Goal: Task Accomplishment & Management: Use online tool/utility

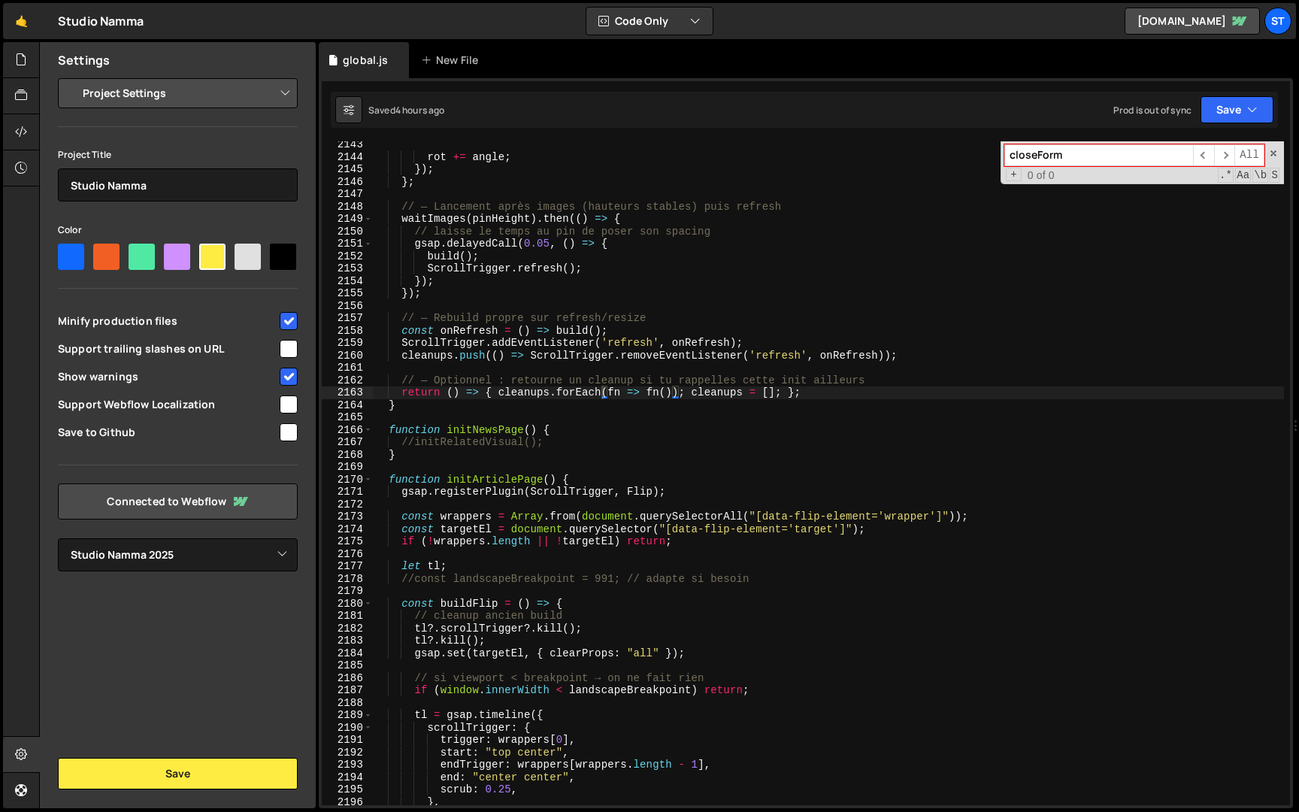
select select "679cb9cacf00799ba4b4c985"
click at [541, 367] on div "rot += angle ; }) ; } ; // — Lancement après images (hauteurs stables) puis ref…" at bounding box center [828, 482] width 911 height 689
click at [1082, 156] on input "closeForm" at bounding box center [1098, 155] width 189 height 22
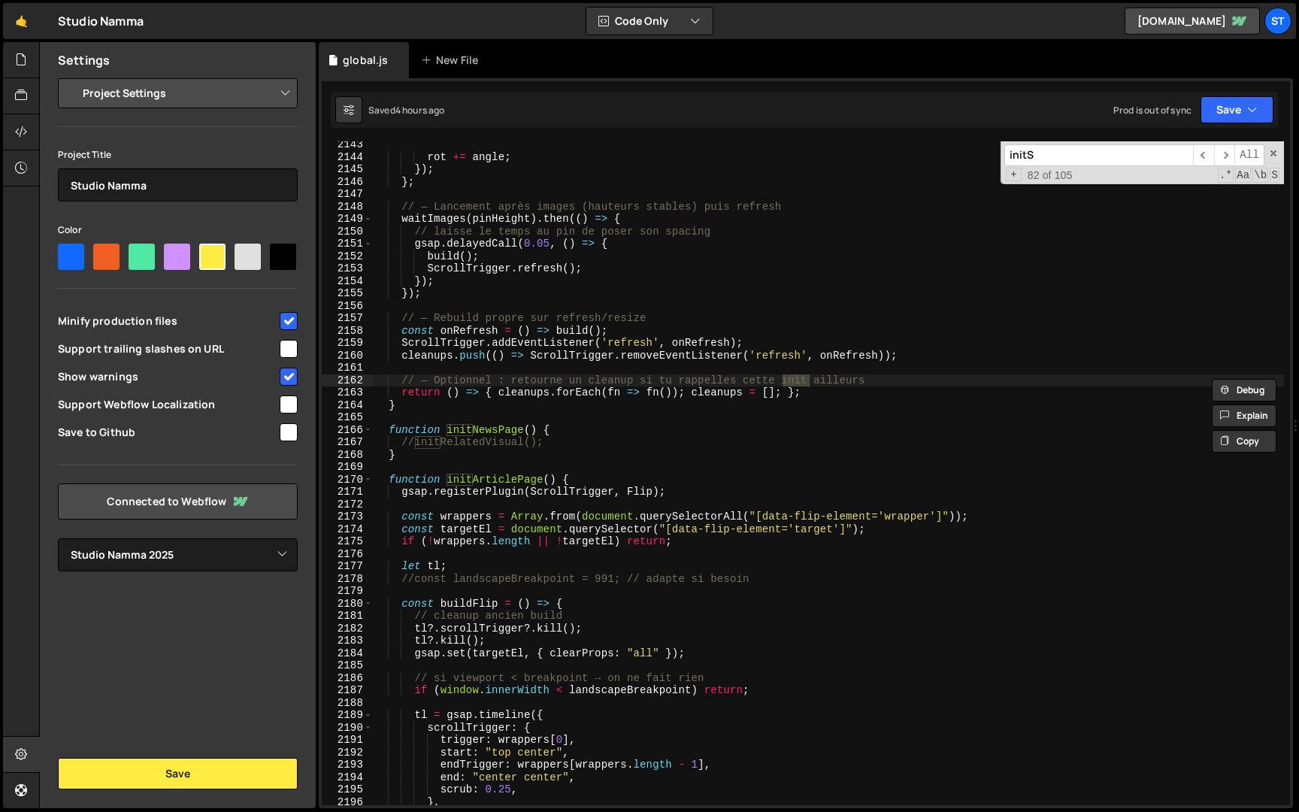
scroll to position [23725, 0]
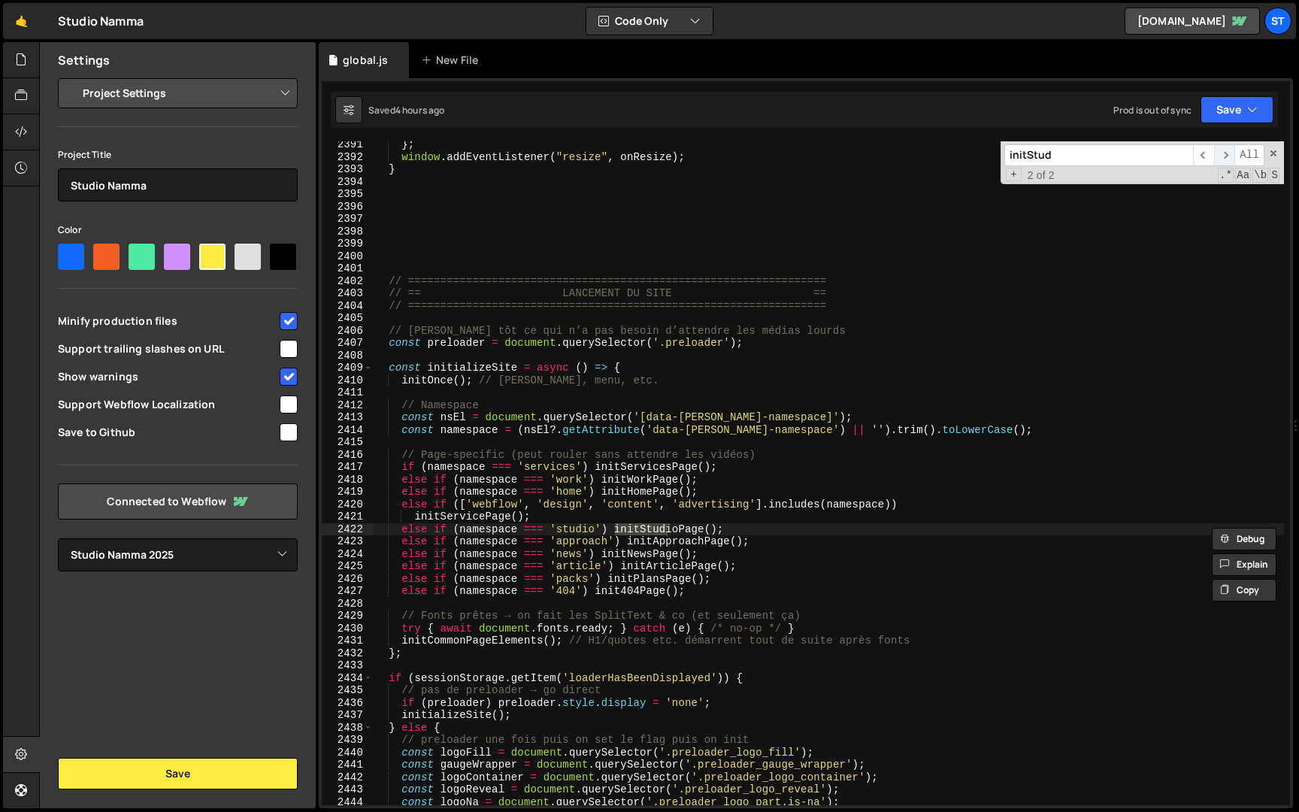
type input "initStud"
click at [1226, 154] on span "​" at bounding box center [1224, 155] width 21 height 22
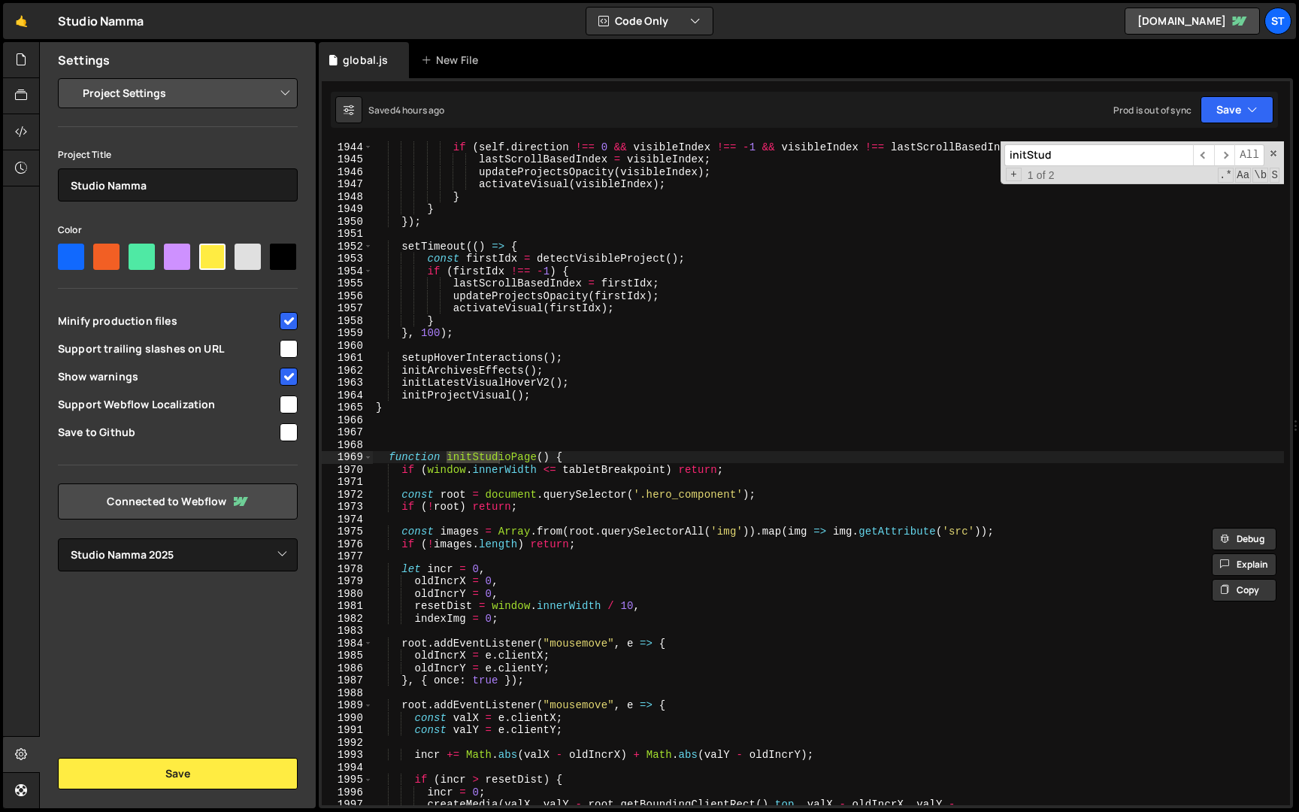
scroll to position [19368, 0]
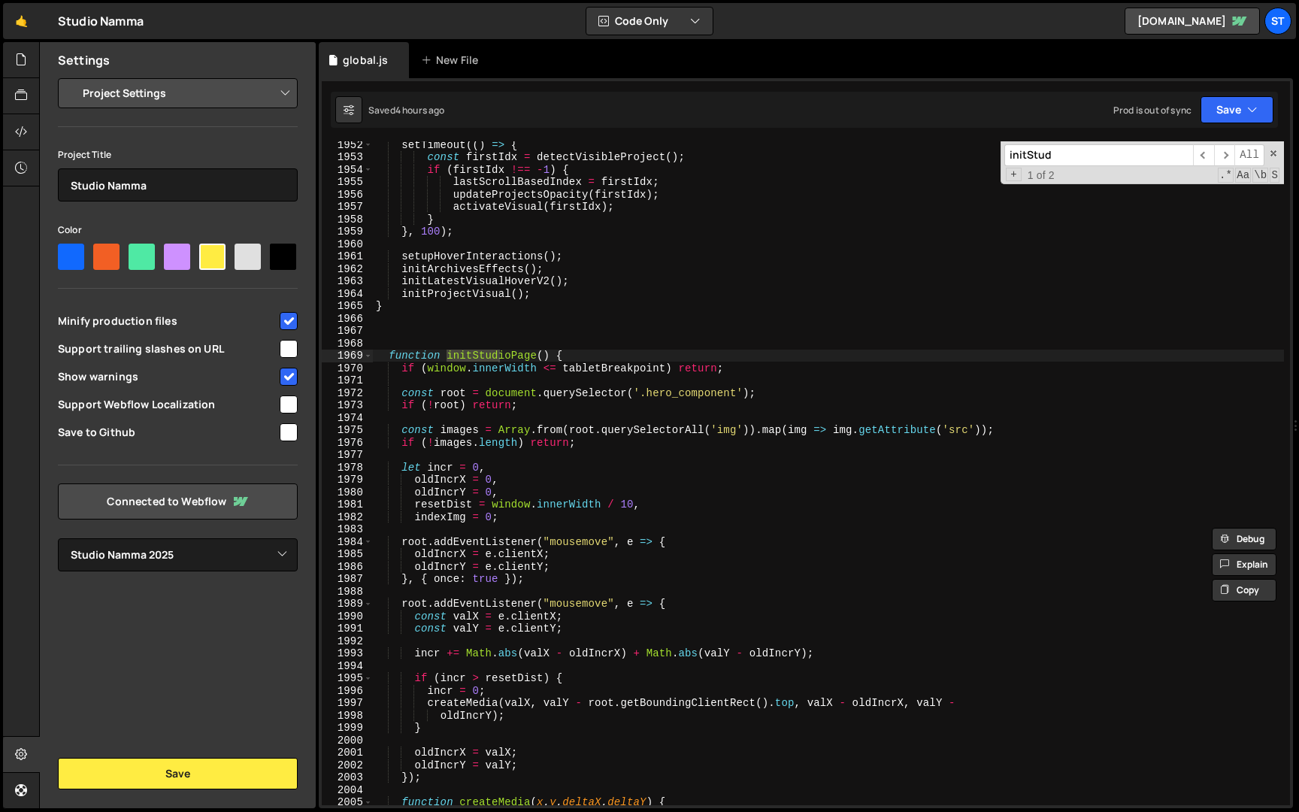
click at [649, 381] on div "setTimeout (( ) => { const firstIdx = detectVisibleProject ( ) ; if ( firstIdx …" at bounding box center [828, 482] width 911 height 689
click at [618, 417] on div "setTimeout (( ) => { const firstIdx = detectVisibleProject ( ) ; if ( firstIdx …" at bounding box center [828, 482] width 911 height 689
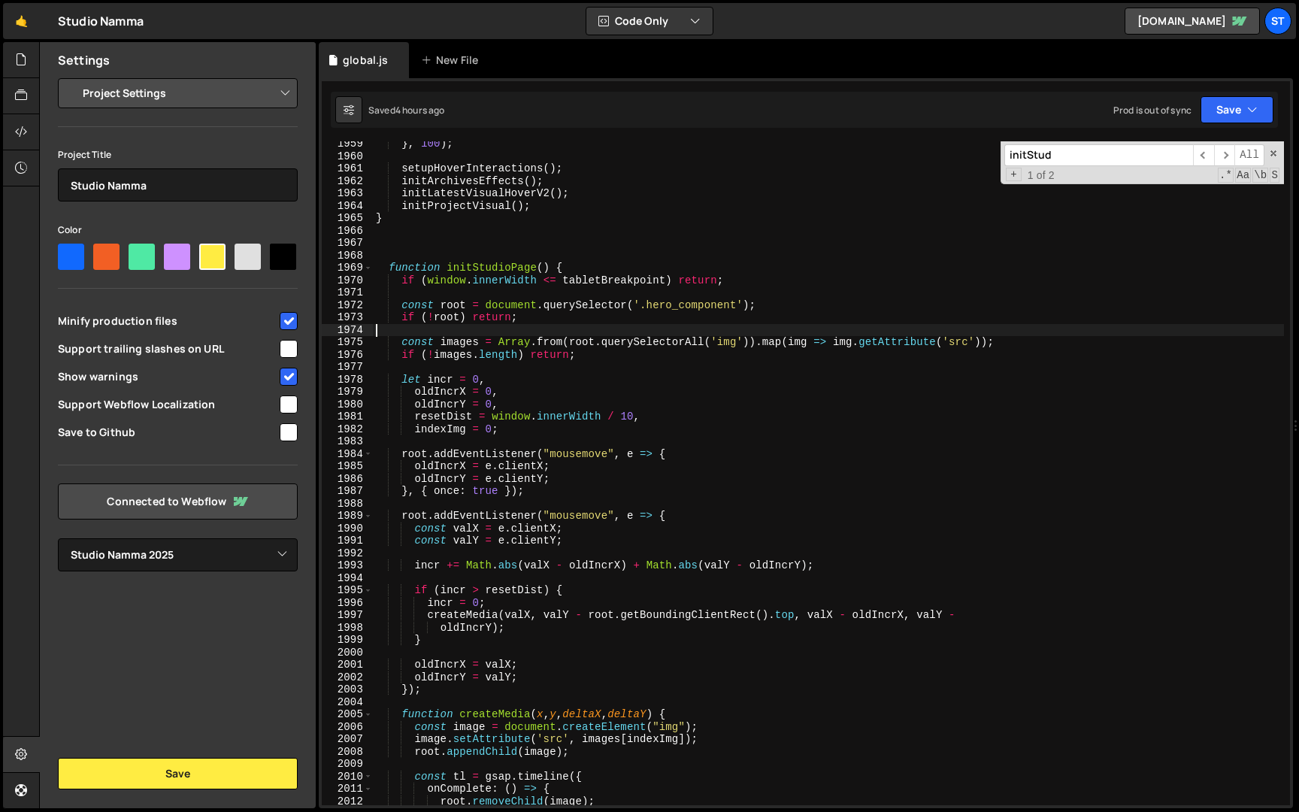
scroll to position [19447, 0]
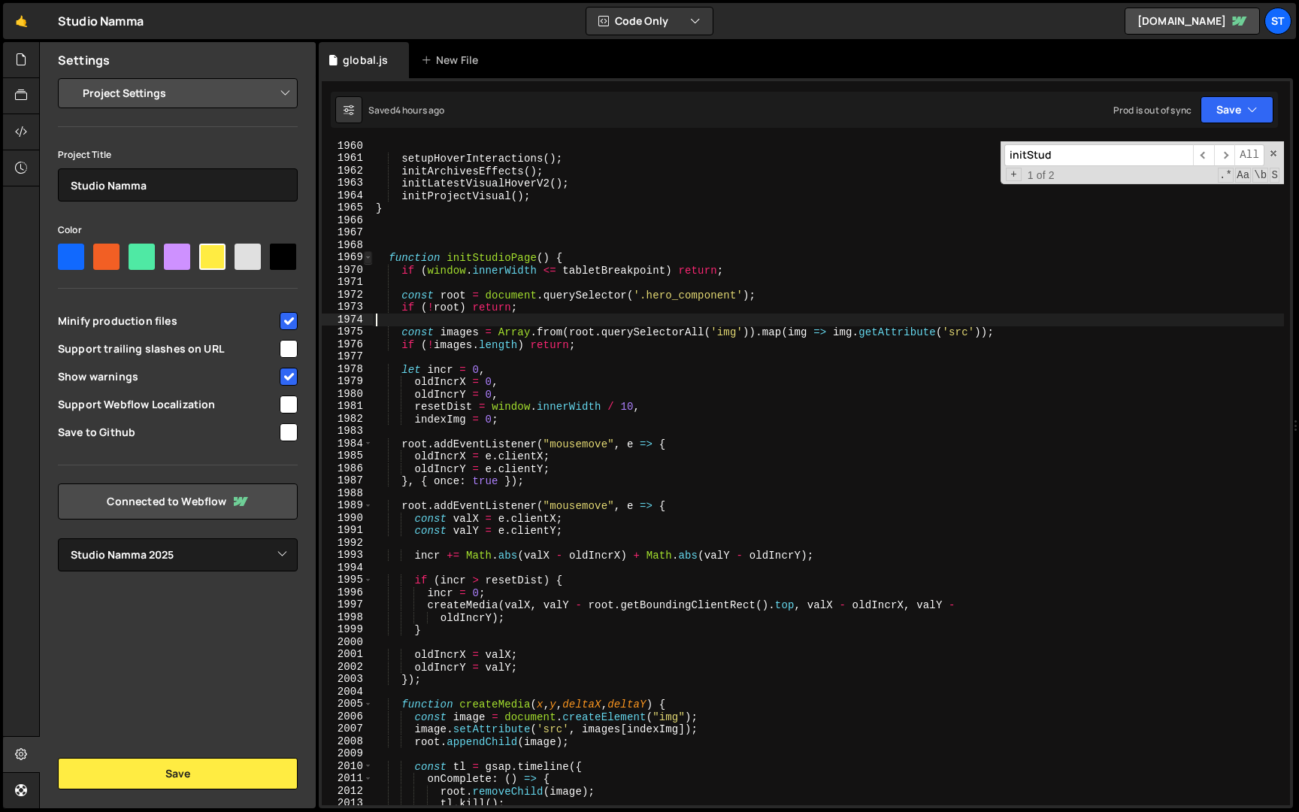
click at [370, 259] on span at bounding box center [368, 257] width 8 height 13
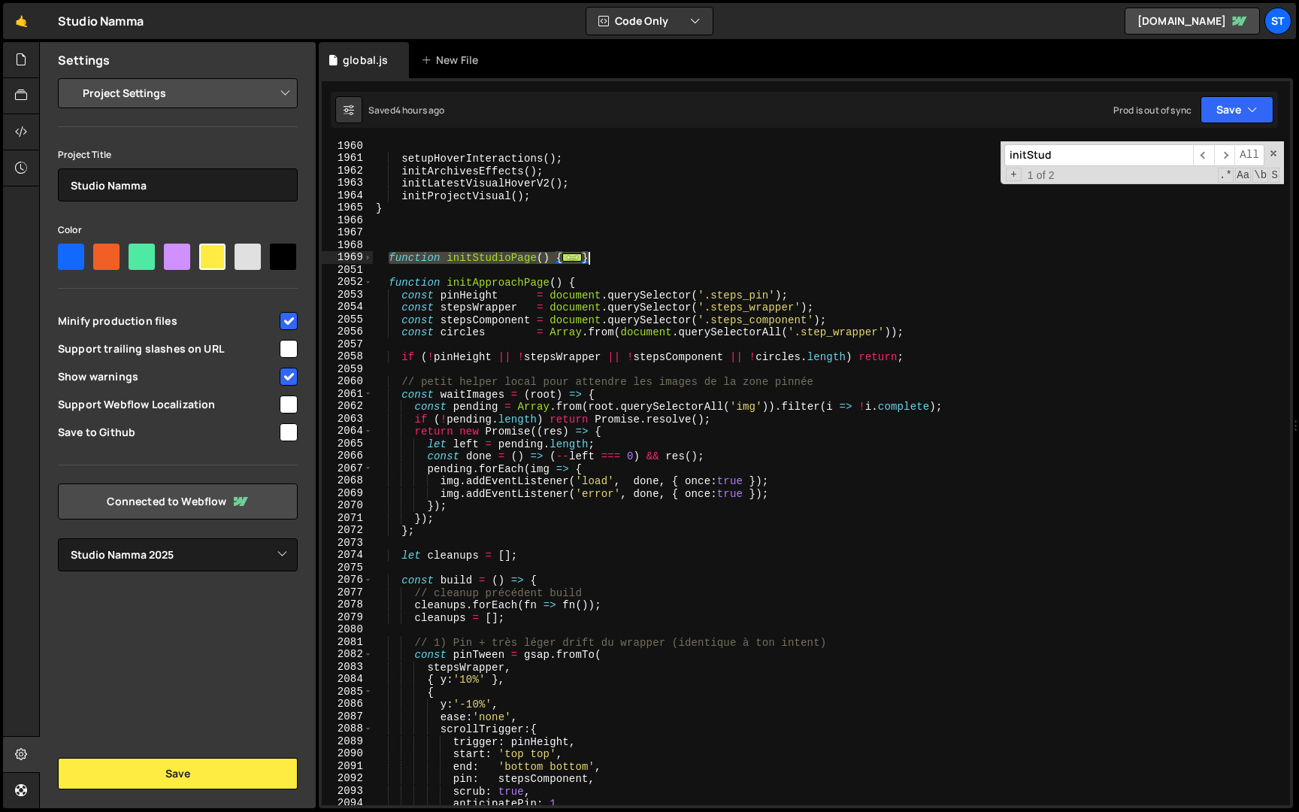
drag, startPoint x: 388, startPoint y: 259, endPoint x: 610, endPoint y: 257, distance: 221.8
click at [610, 257] on div "setupHoverInteractions ( ) ; initArchivesEffects ( ) ; initLatestVisualHoverV2 …" at bounding box center [828, 484] width 911 height 689
click at [368, 258] on span at bounding box center [368, 257] width 8 height 13
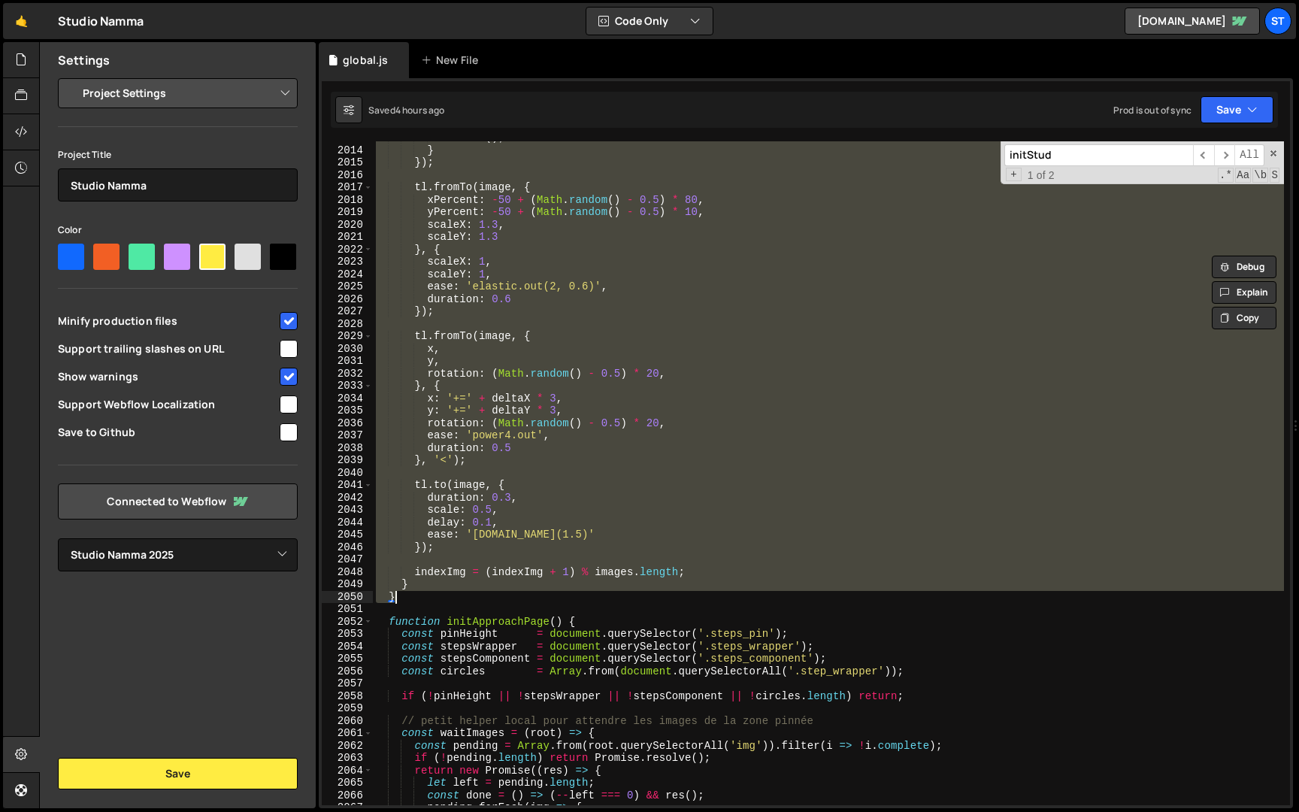
scroll to position [19954, 0]
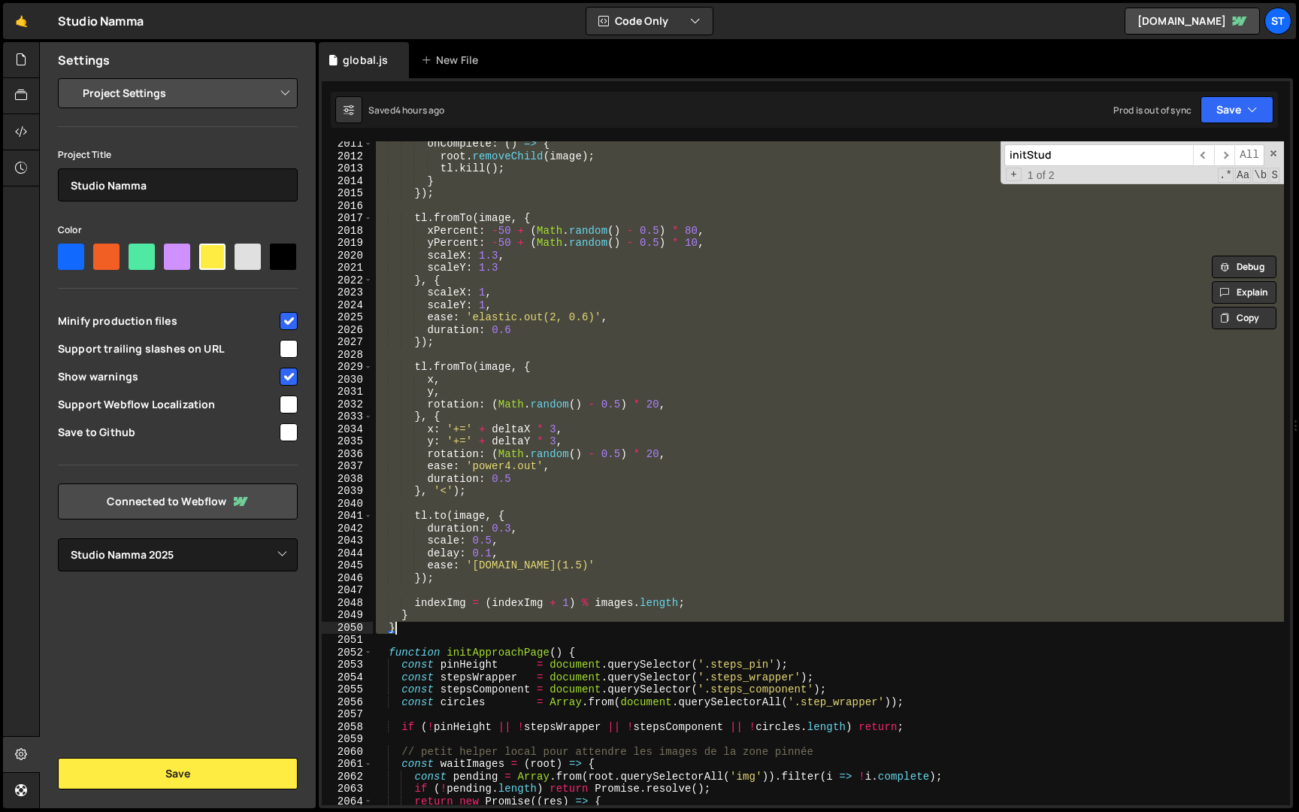
paste textarea
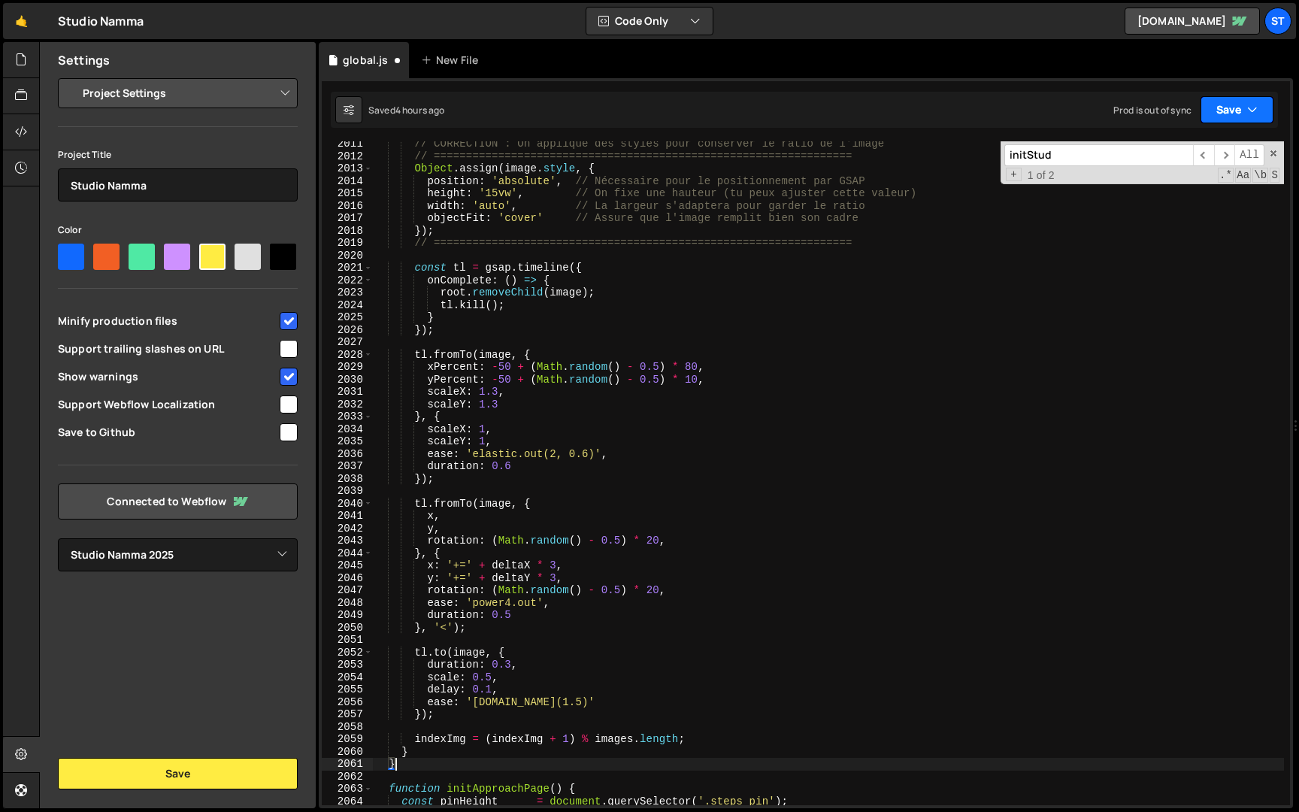
click at [1244, 116] on button "Save" at bounding box center [1237, 109] width 73 height 27
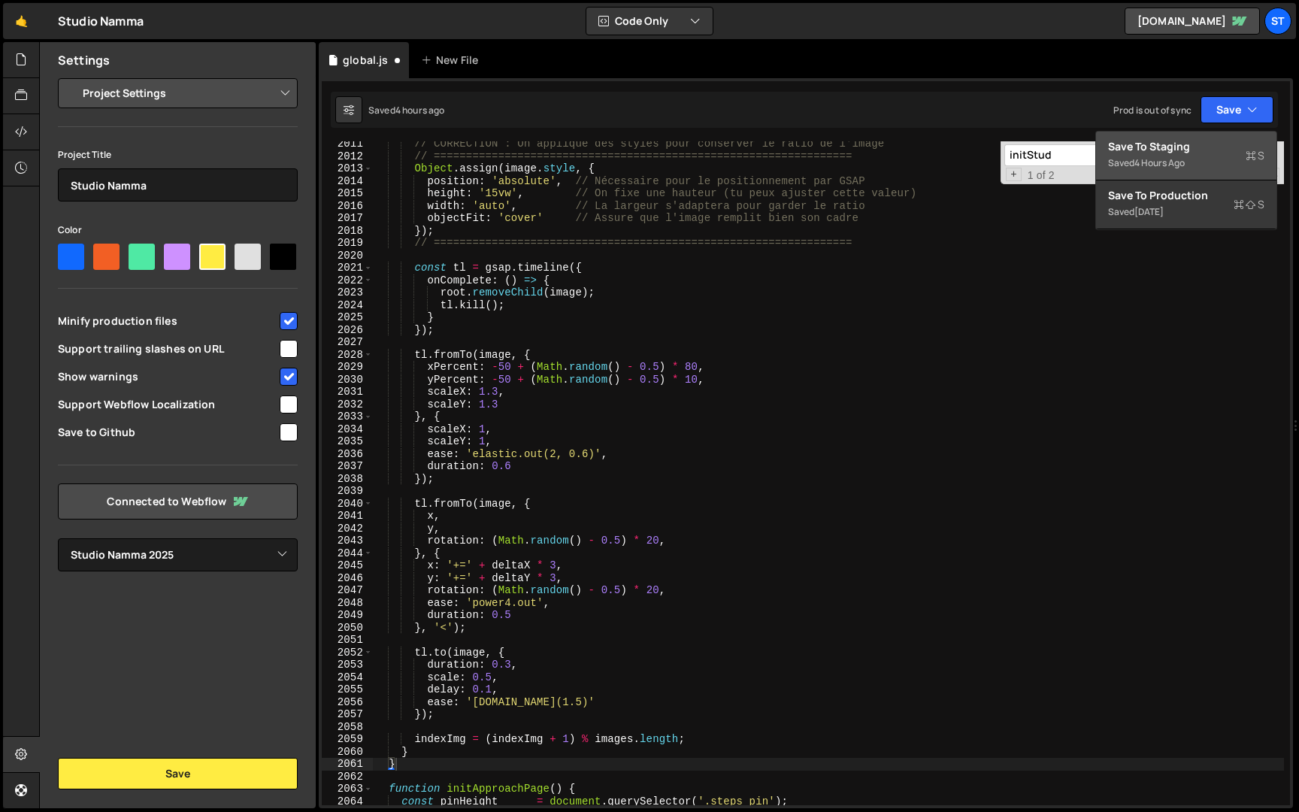
click at [1206, 159] on div "Saved 4 hours ago" at bounding box center [1186, 163] width 156 height 18
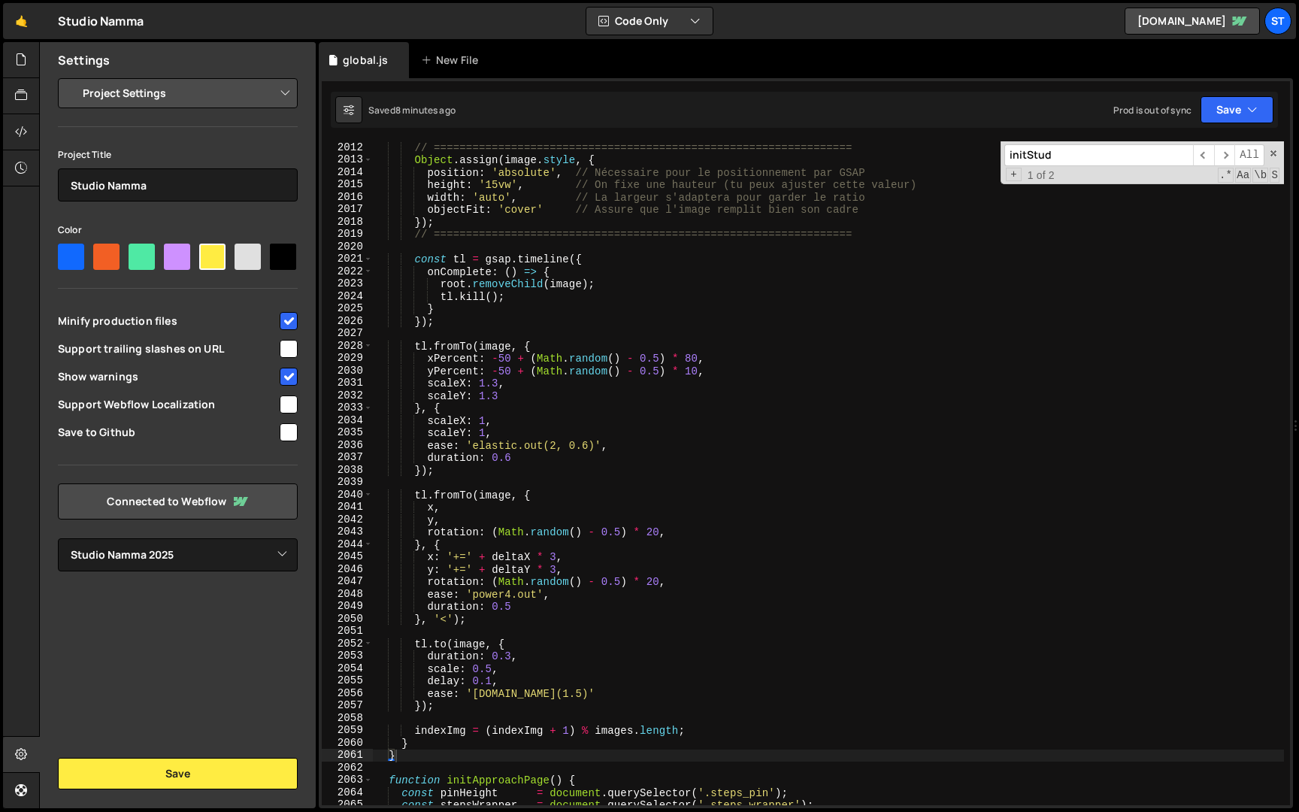
click at [409, 754] on div "// ================================================================= Object . a…" at bounding box center [828, 485] width 911 height 689
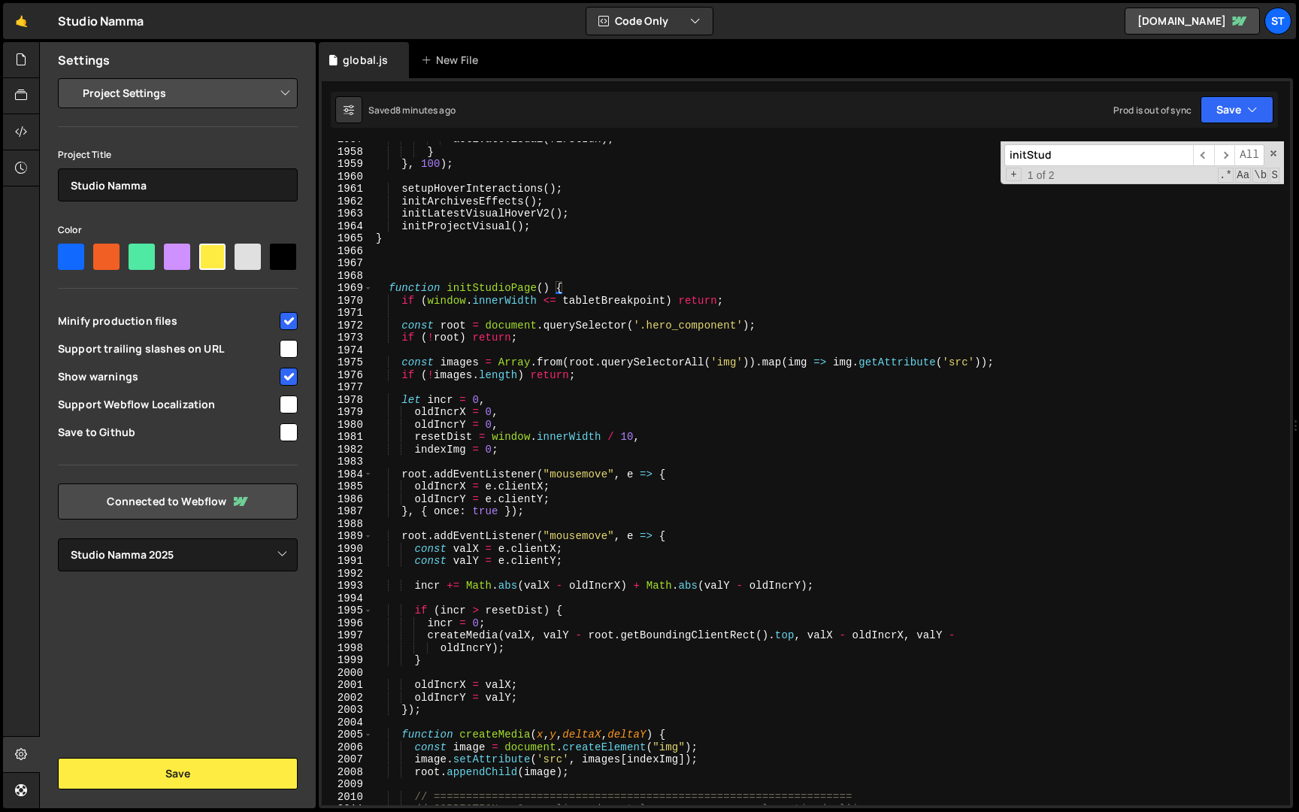
scroll to position [19336, 0]
click at [389, 289] on div "activateVisual ( firstIdx ) ; } } , 100 ) ; setupHoverInteractions ( ) ; initAr…" at bounding box center [828, 477] width 911 height 689
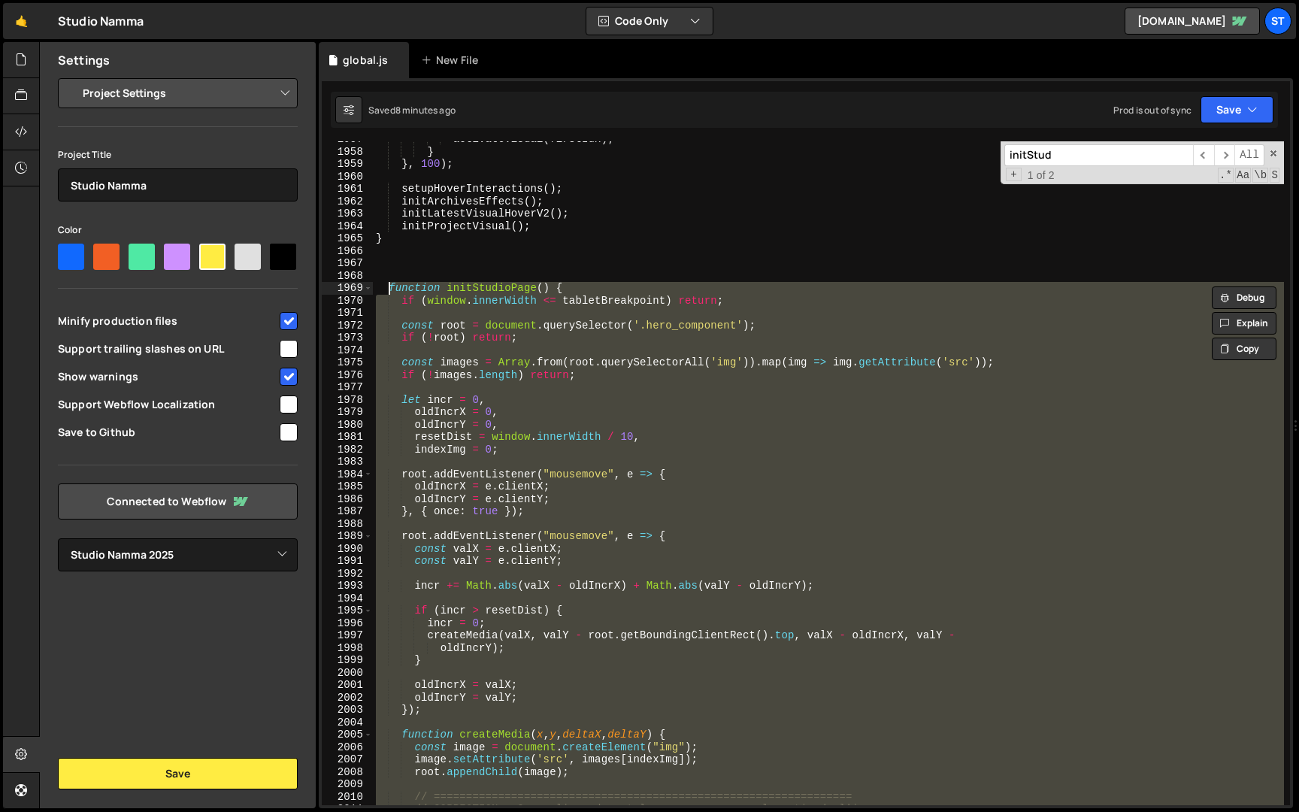
paste textarea "}"
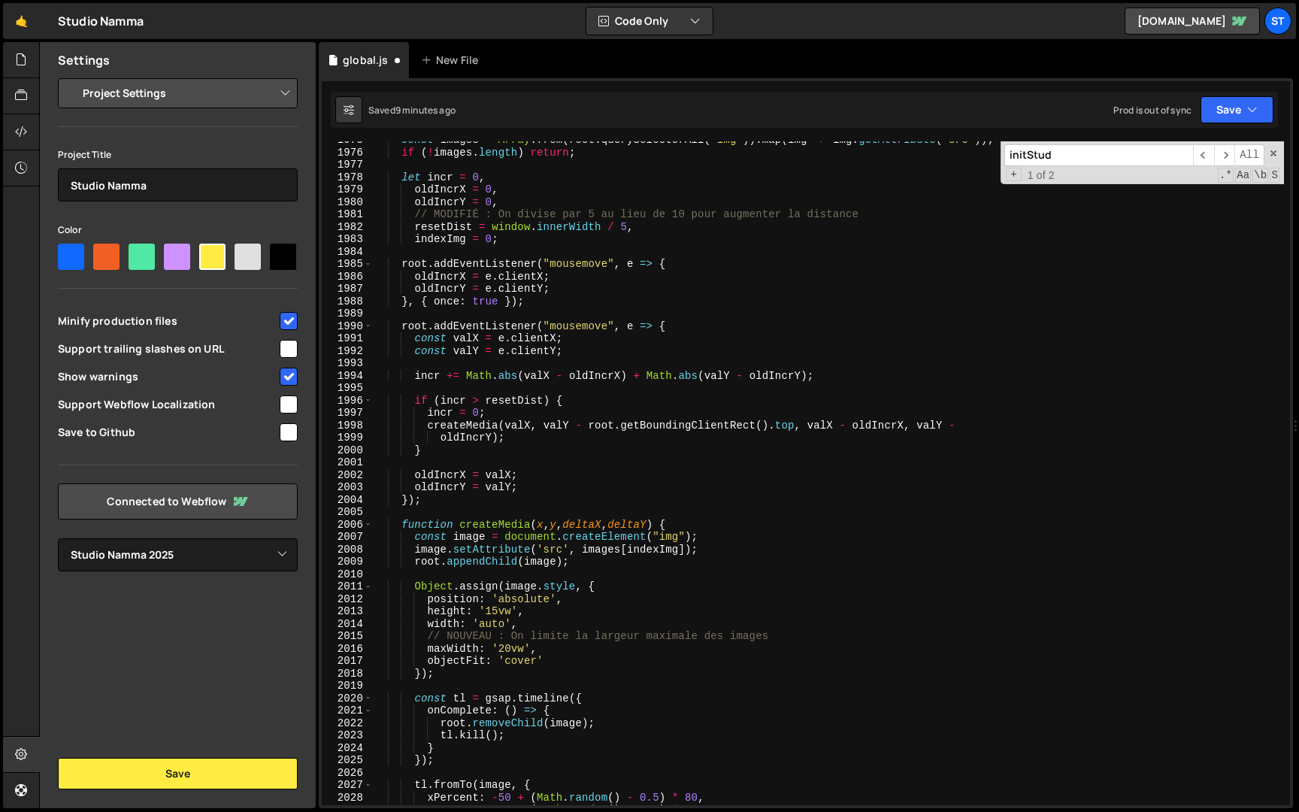
scroll to position [19532, 0]
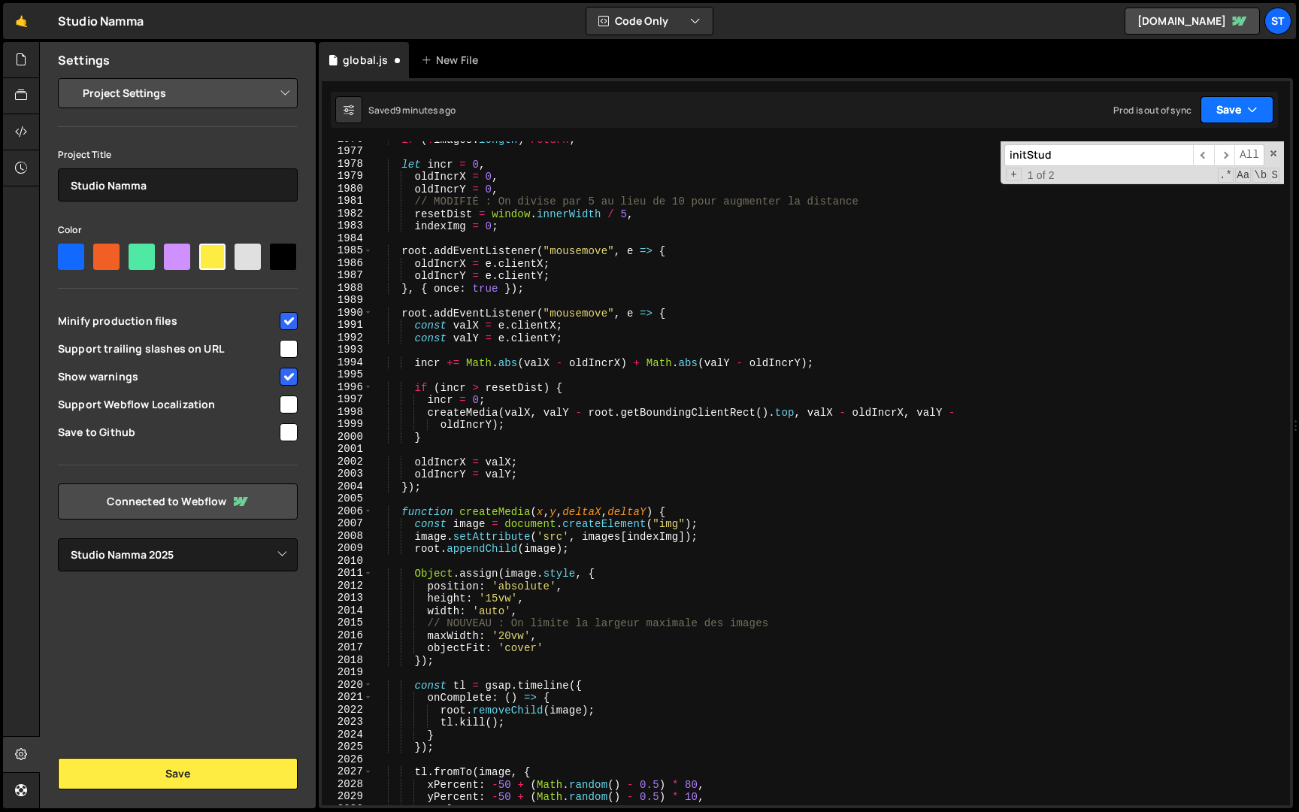
click at [1238, 117] on button "Save" at bounding box center [1237, 109] width 73 height 27
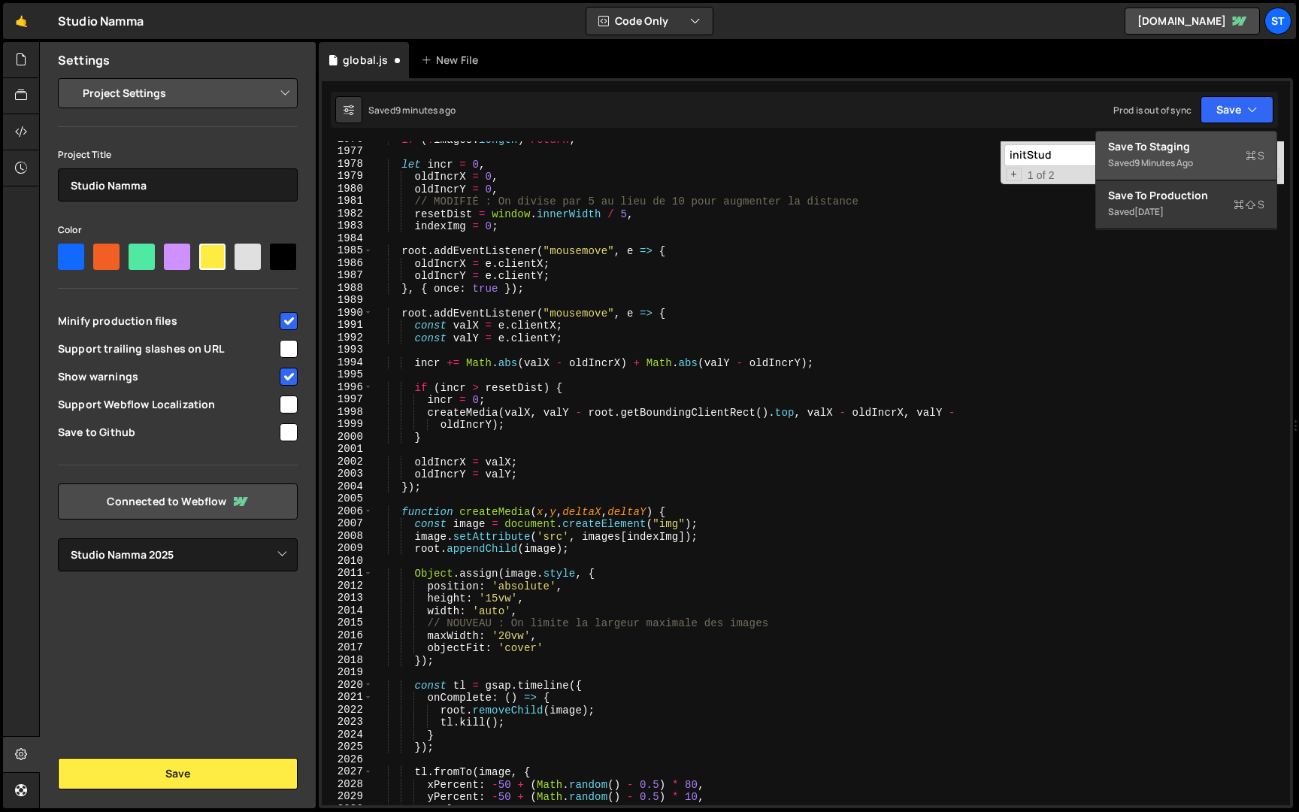
click at [1206, 156] on div "Saved 9 minutes ago" at bounding box center [1186, 163] width 156 height 18
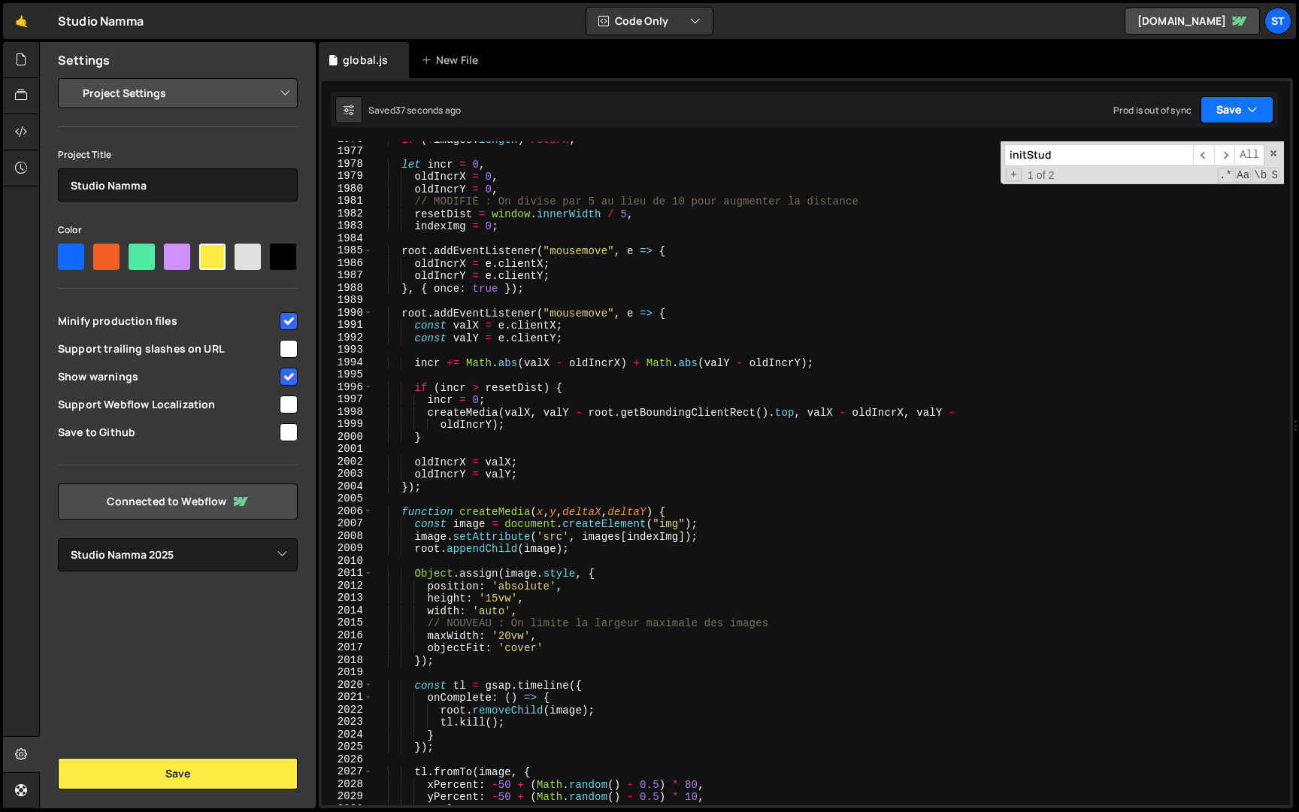
click at [1226, 116] on button "Save" at bounding box center [1237, 109] width 73 height 27
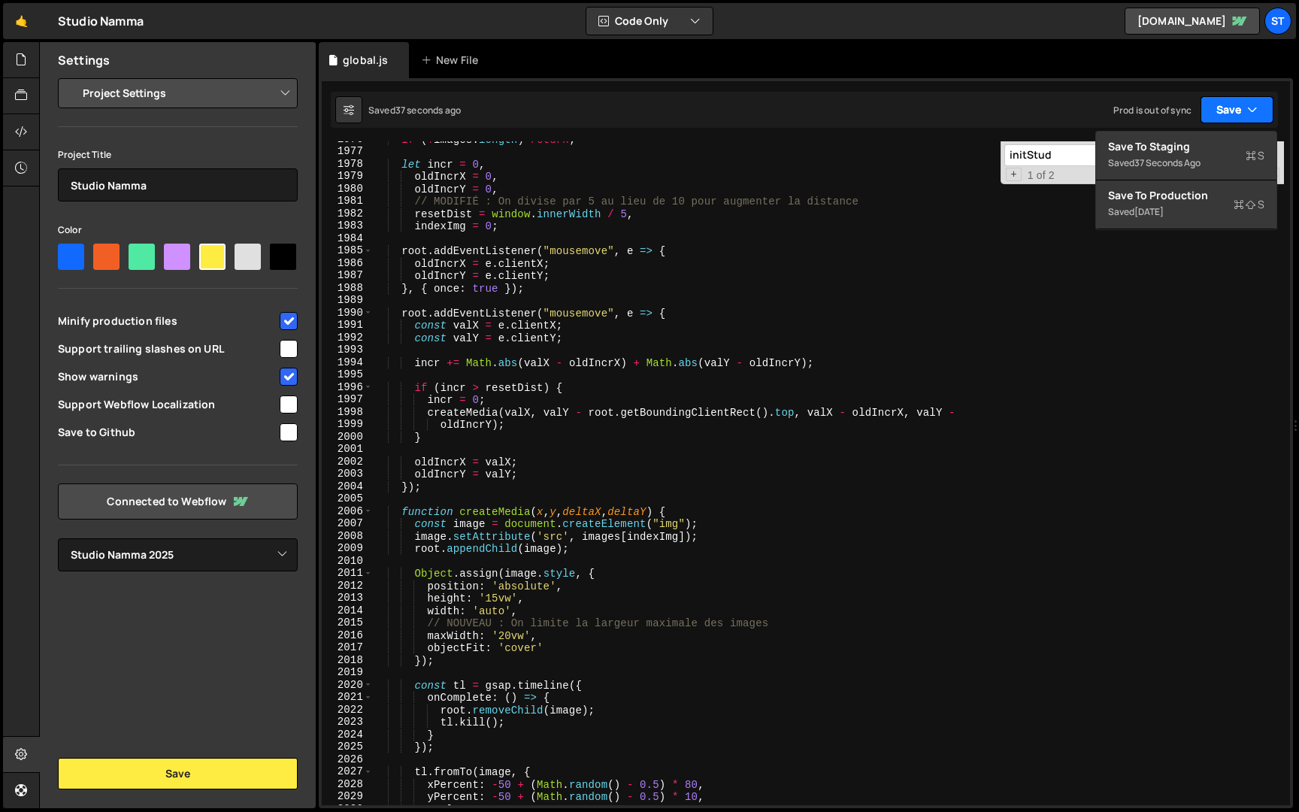
click at [1226, 116] on button "Save" at bounding box center [1237, 109] width 73 height 27
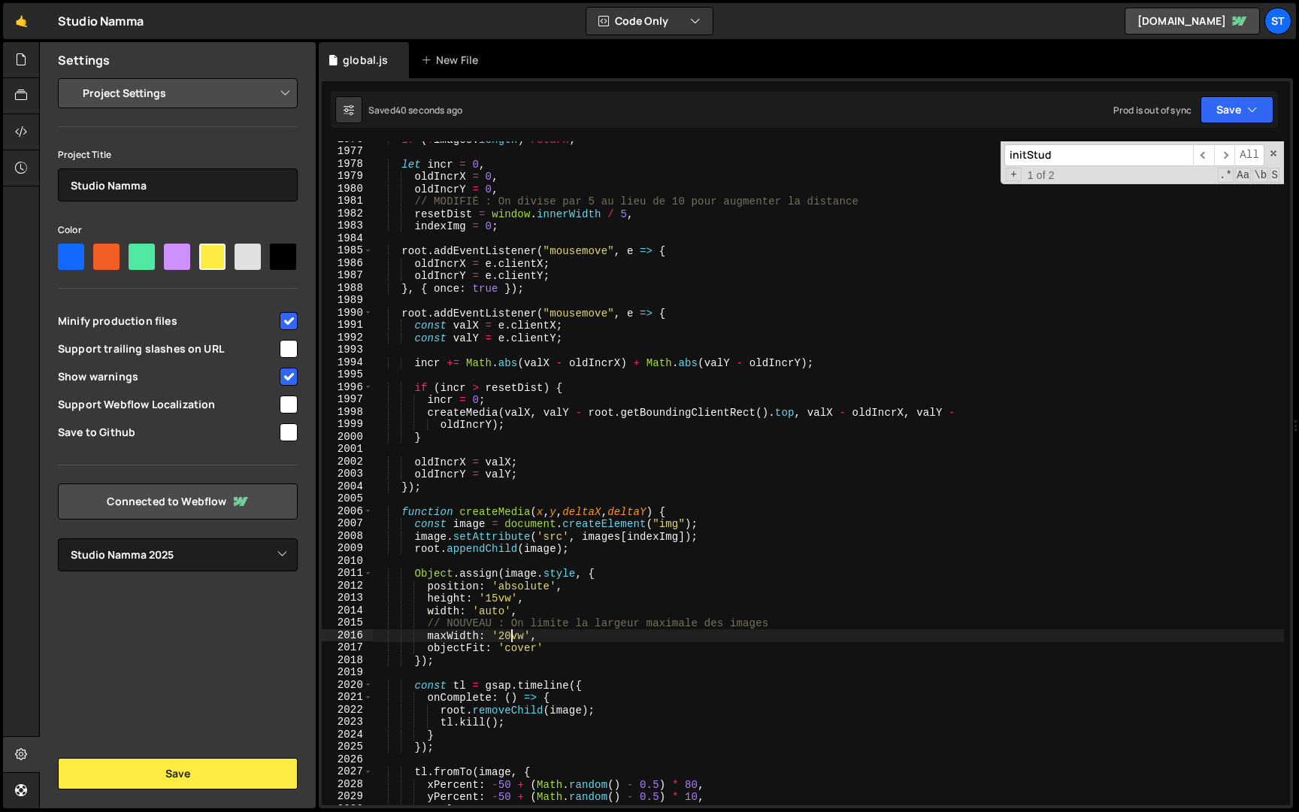
click at [510, 634] on div "if ( ! images . length ) return ; let incr = 0 , oldIncrX = 0 , oldIncrY = 0 , …" at bounding box center [828, 477] width 911 height 689
click at [1258, 113] on button "Save" at bounding box center [1237, 109] width 73 height 27
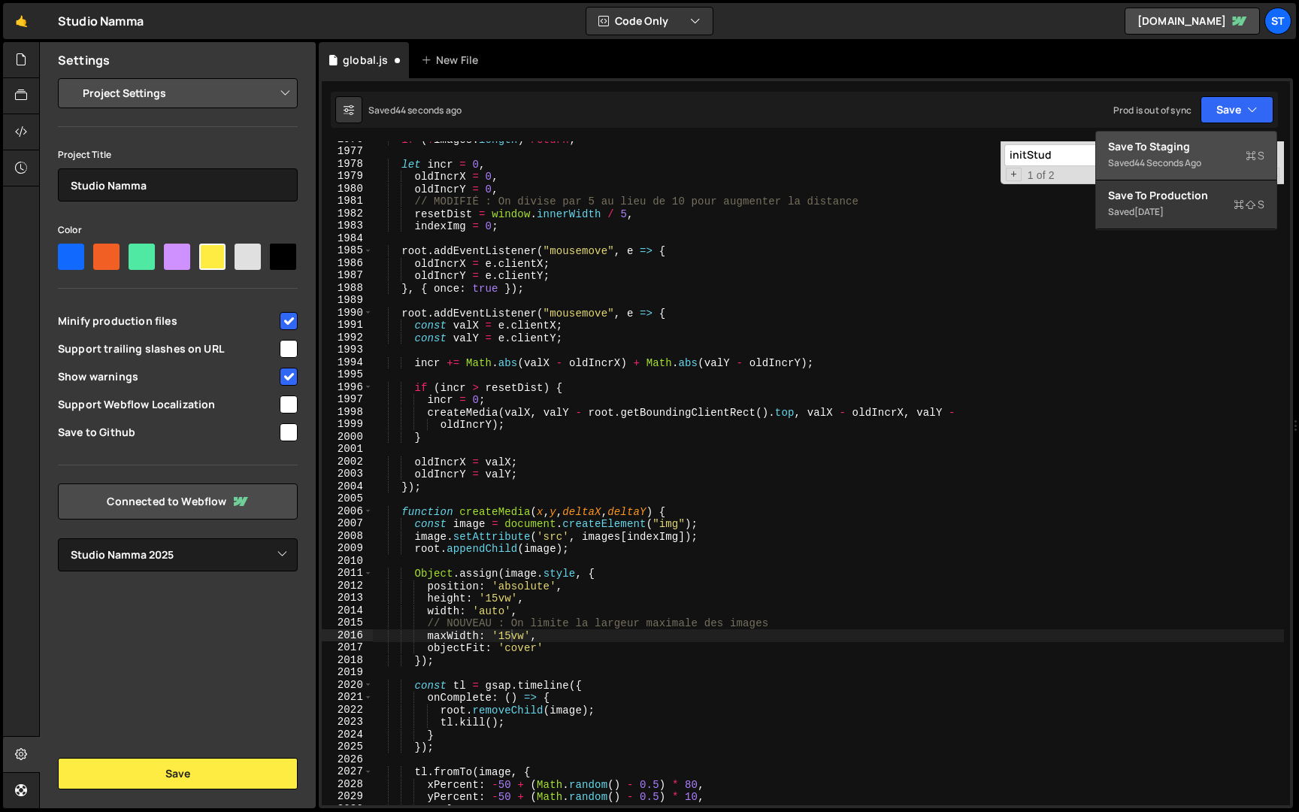
click at [1235, 133] on button "Save to Staging S Saved 44 seconds ago" at bounding box center [1186, 156] width 180 height 49
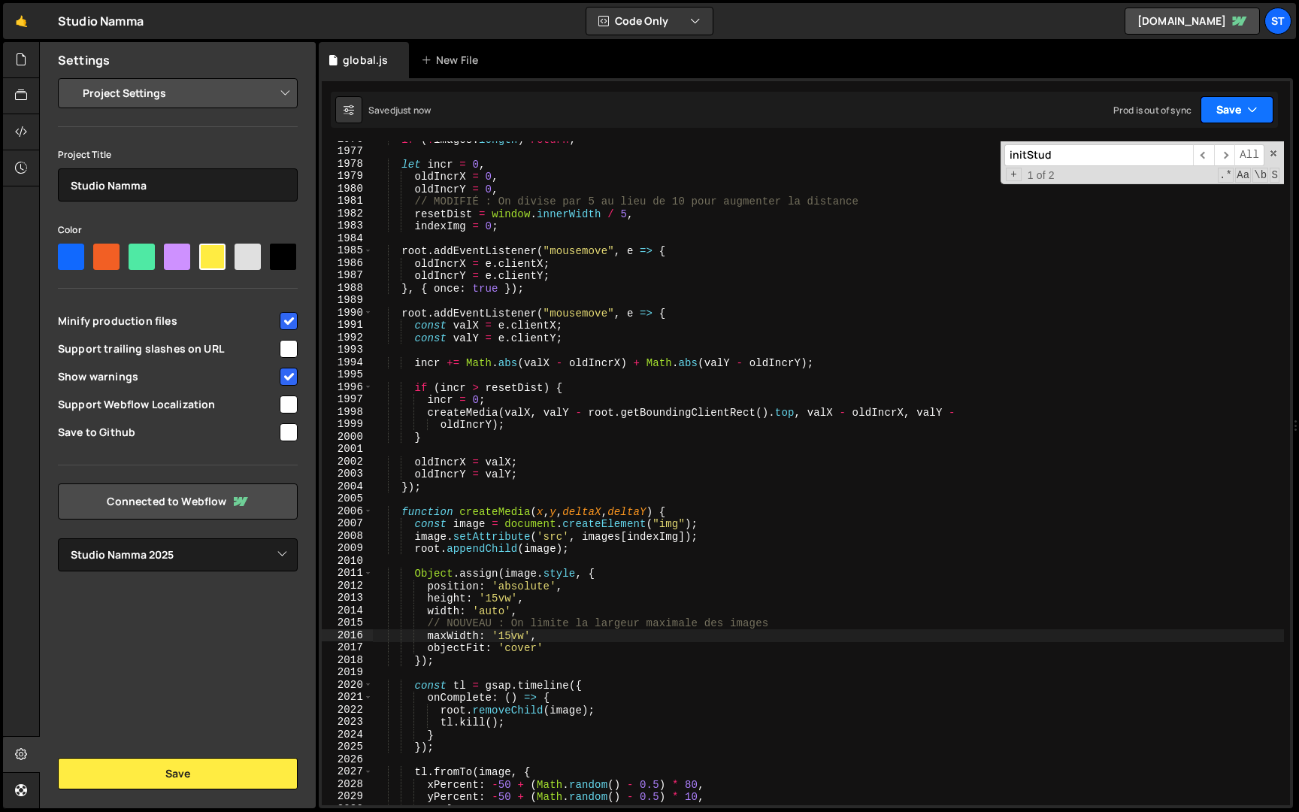
click at [1244, 107] on button "Save" at bounding box center [1237, 109] width 73 height 27
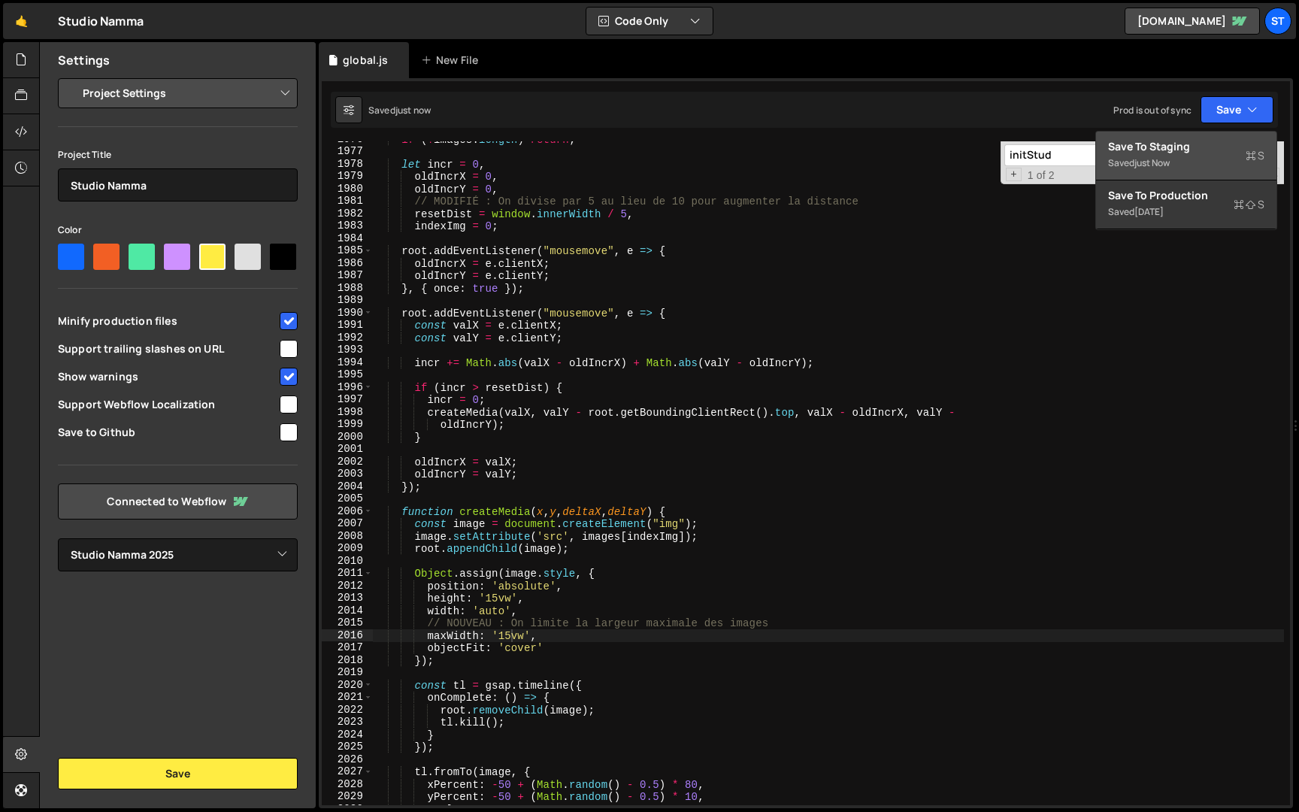
click at [1210, 164] on div "Saved just now" at bounding box center [1186, 163] width 156 height 18
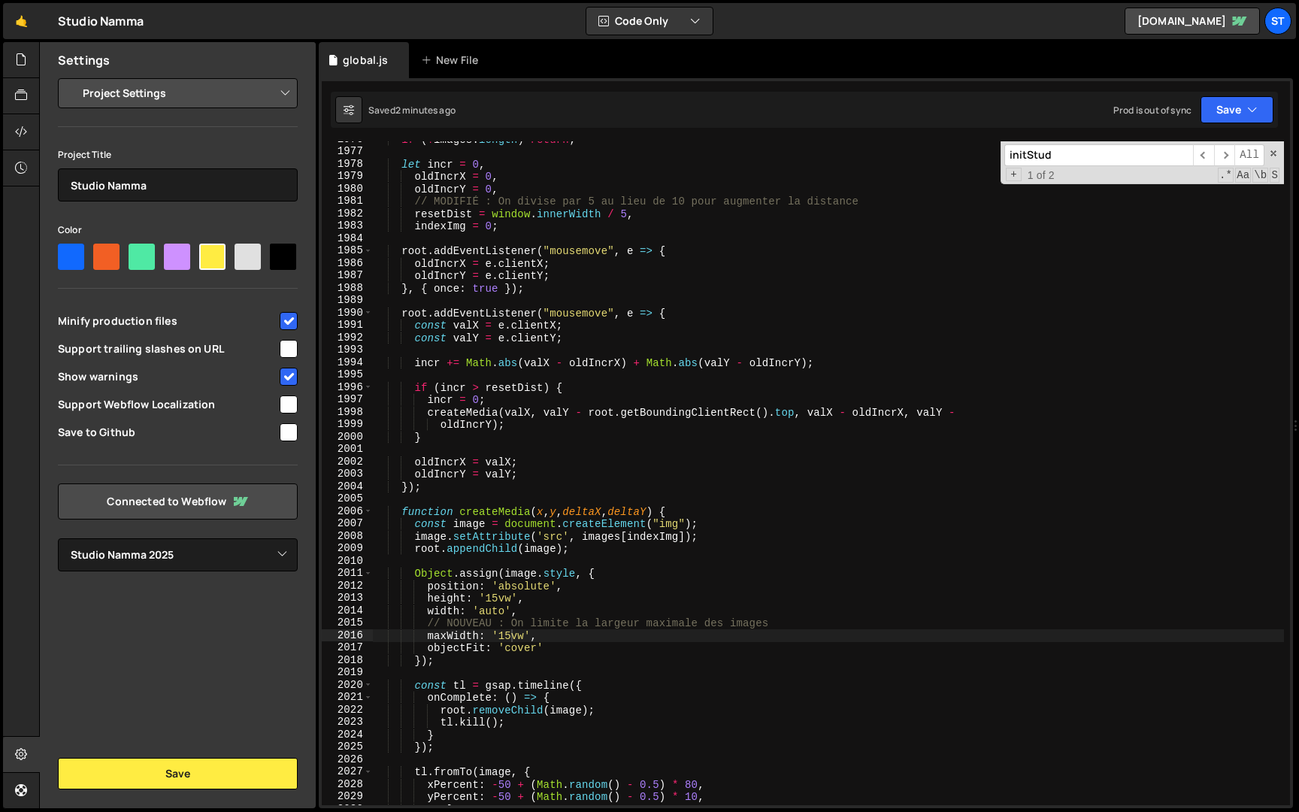
click at [426, 638] on div "if ( ! images . length ) return ; let incr = 0 , oldIncrX = 0 , oldIncrY = 0 , …" at bounding box center [828, 477] width 911 height 689
click at [1226, 107] on button "Save" at bounding box center [1237, 109] width 73 height 27
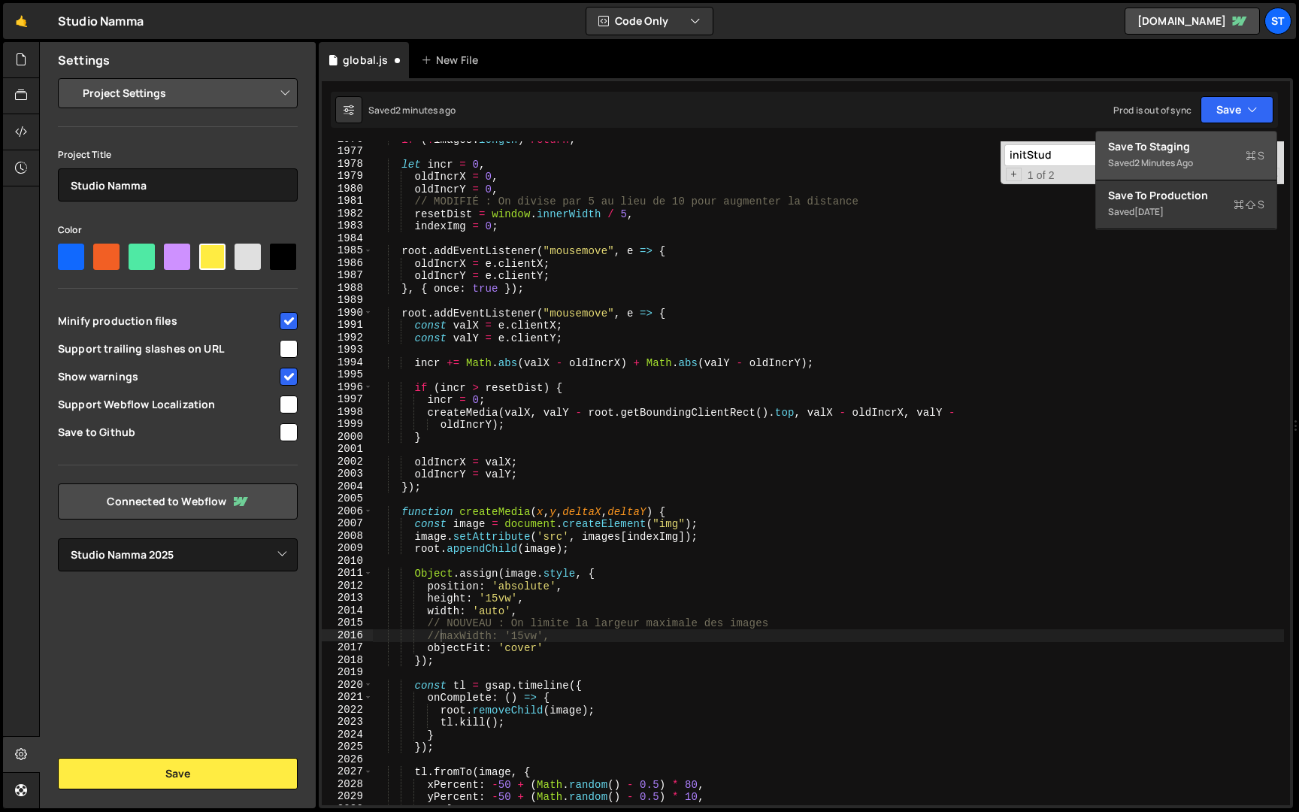
click at [1185, 165] on div "2 minutes ago" at bounding box center [1164, 162] width 59 height 13
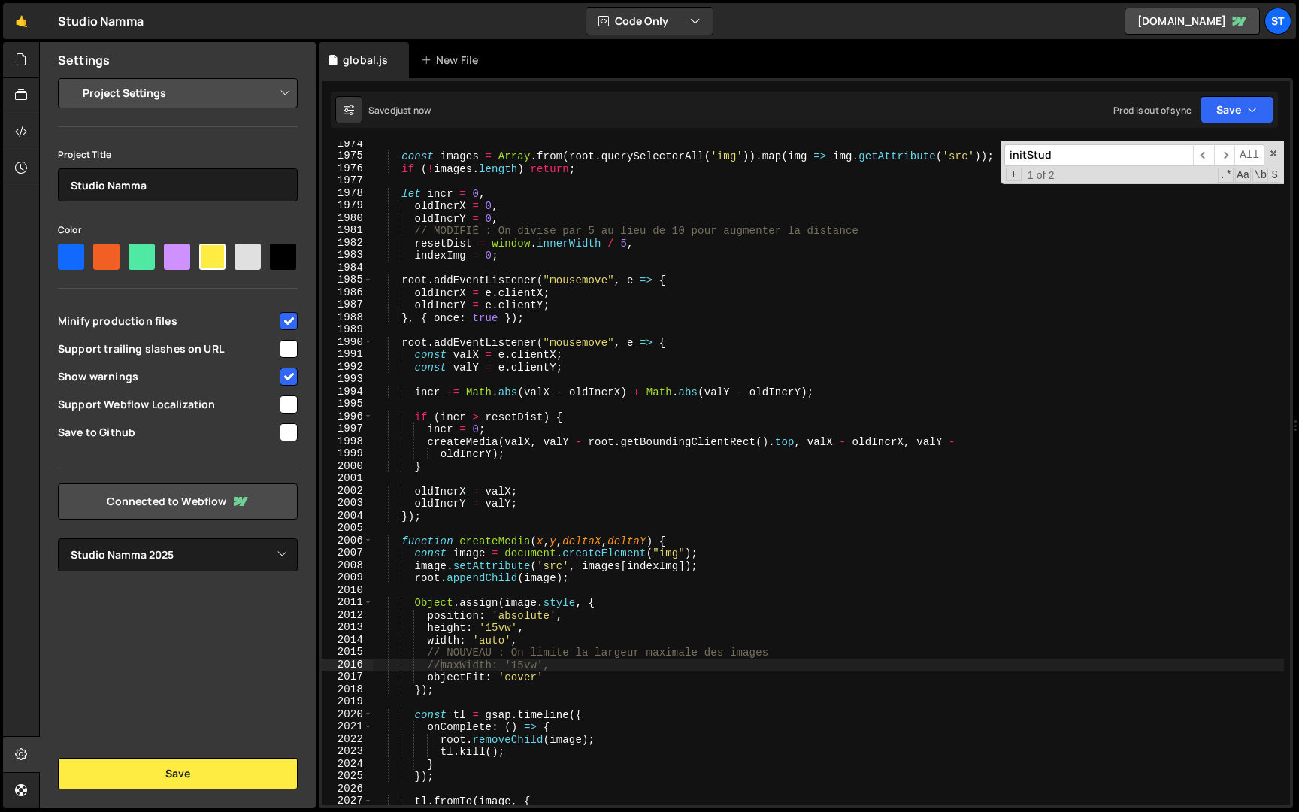
scroll to position [19504, 0]
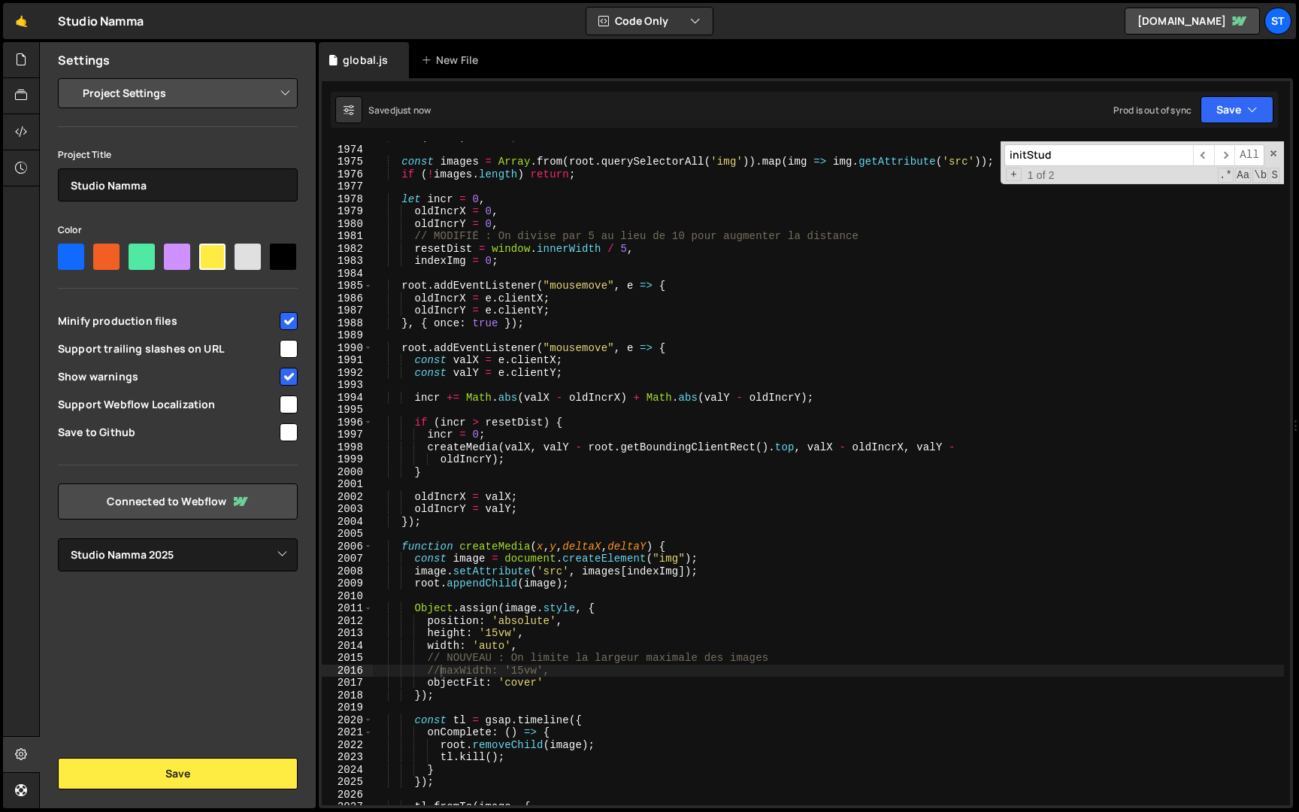
click at [628, 253] on div "if ( ! root ) return ; const images = Array . from ( root . querySelectorAll ( …" at bounding box center [828, 475] width 911 height 689
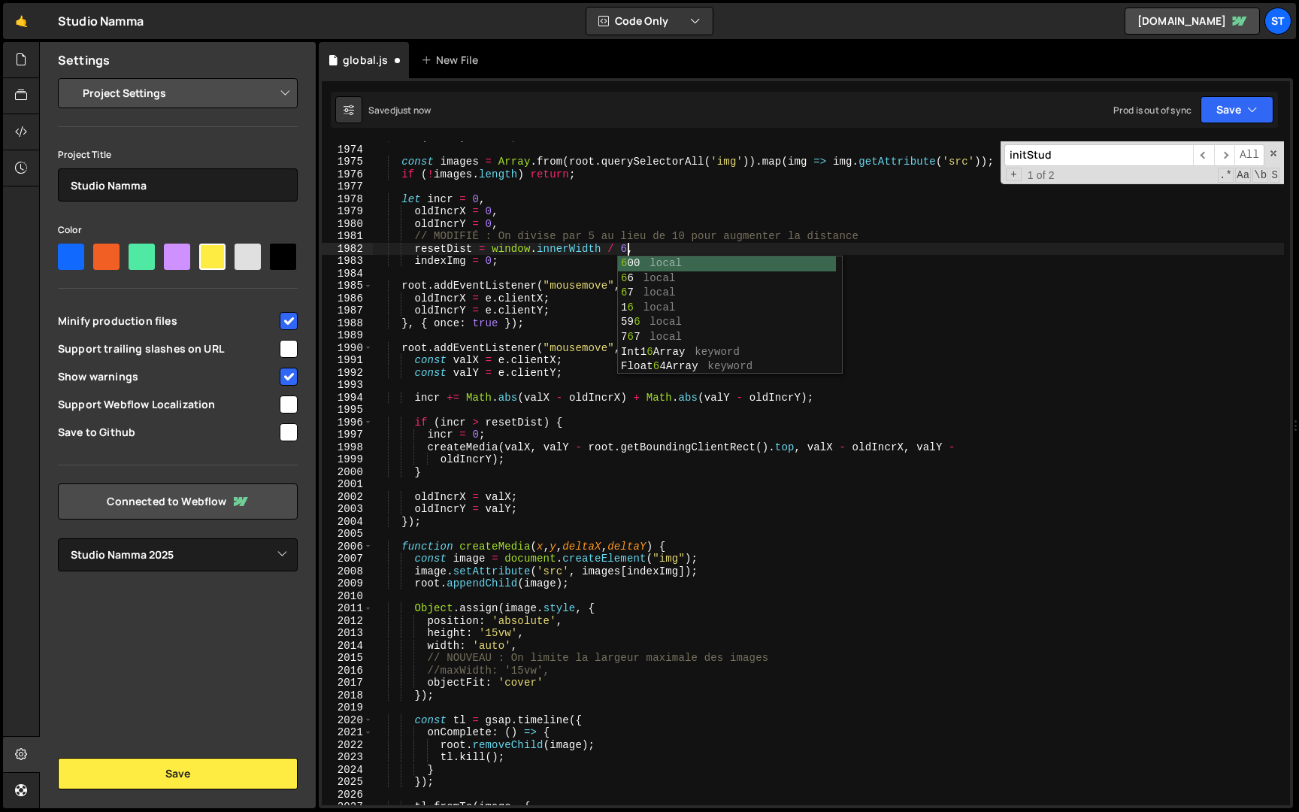
scroll to position [0, 17]
type textarea "resetDist = window.innerWidth / 6,"
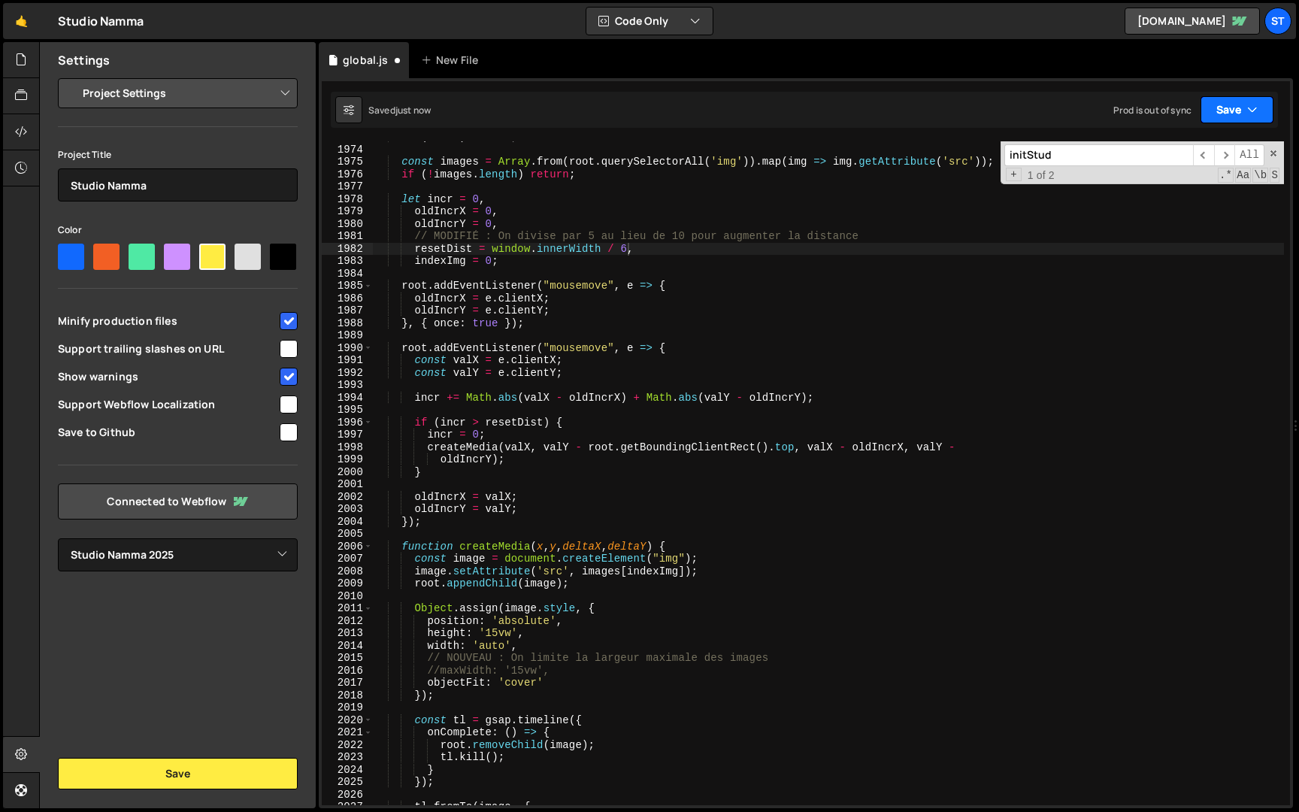
click at [1244, 102] on button "Save" at bounding box center [1237, 109] width 73 height 27
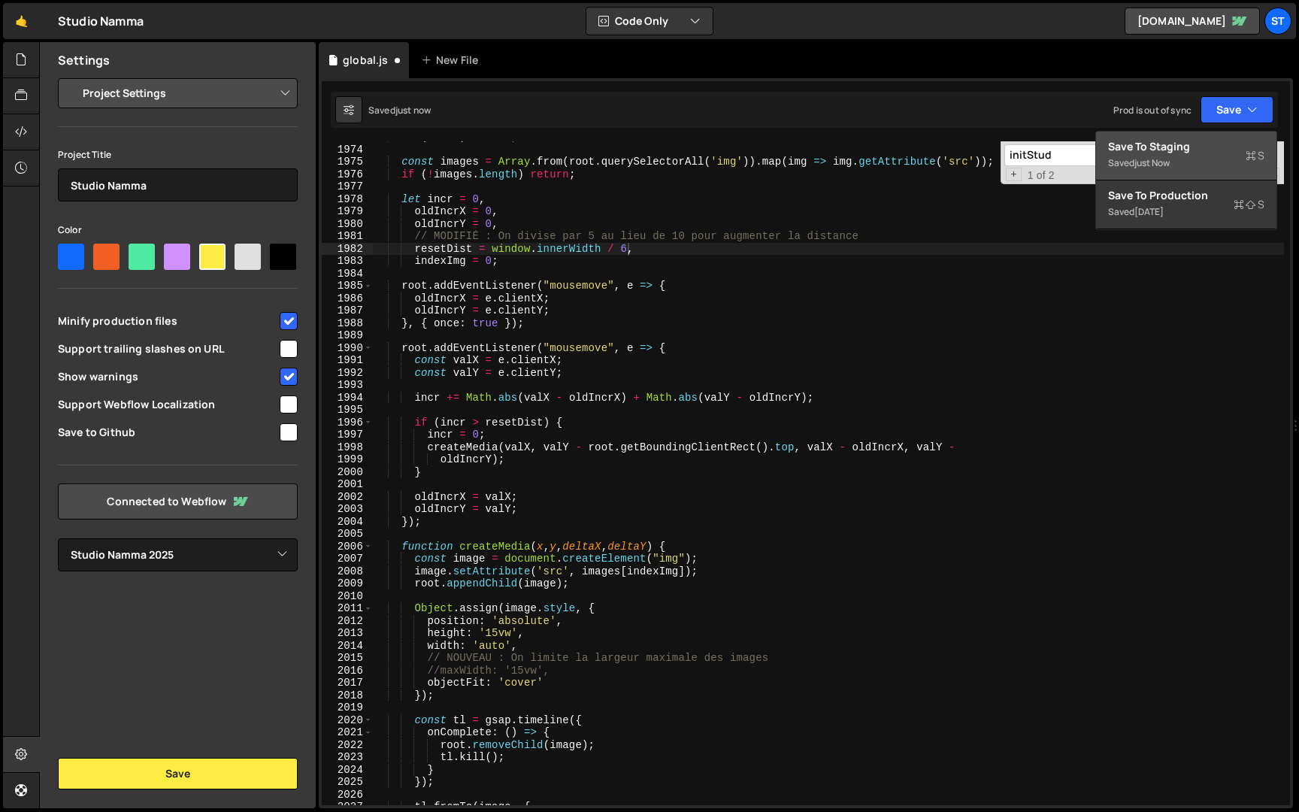
click at [1209, 141] on div "Save to Staging S" at bounding box center [1186, 146] width 156 height 15
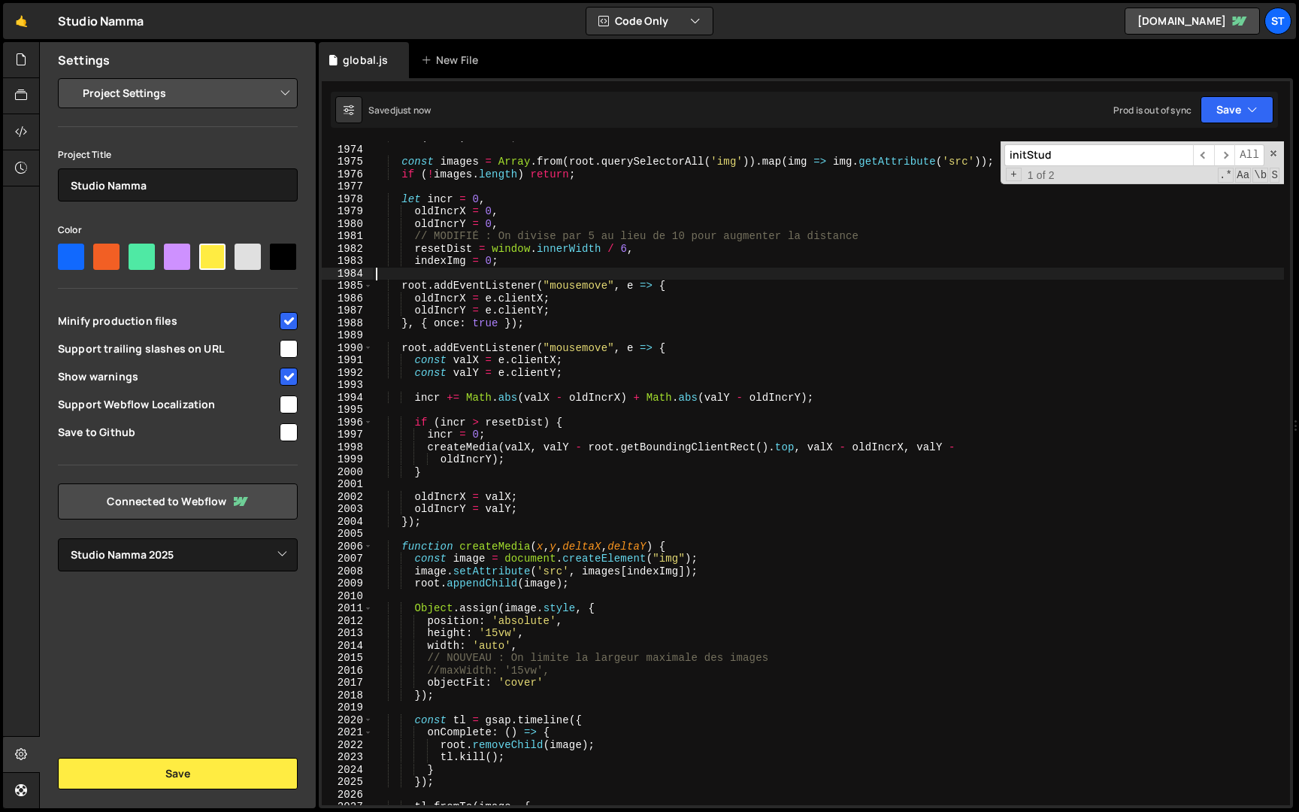
click at [811, 277] on div "if ( ! root ) return ; const images = Array . from ( root . querySelectorAll ( …" at bounding box center [828, 475] width 911 height 689
click at [627, 250] on div "if ( ! root ) return ; const images = Array . from ( root . querySelectorAll ( …" at bounding box center [828, 475] width 911 height 689
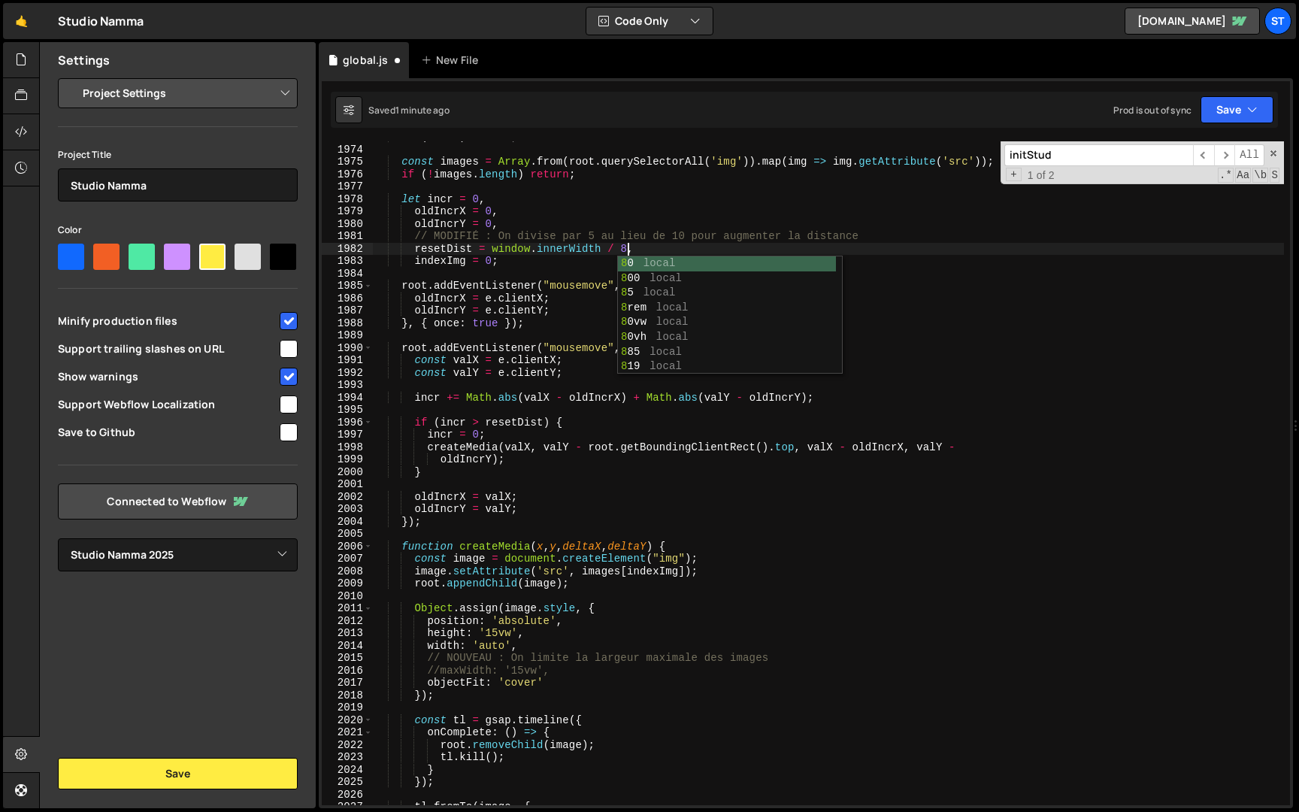
type textarea "resetDist = window.innerWidth / 8,"
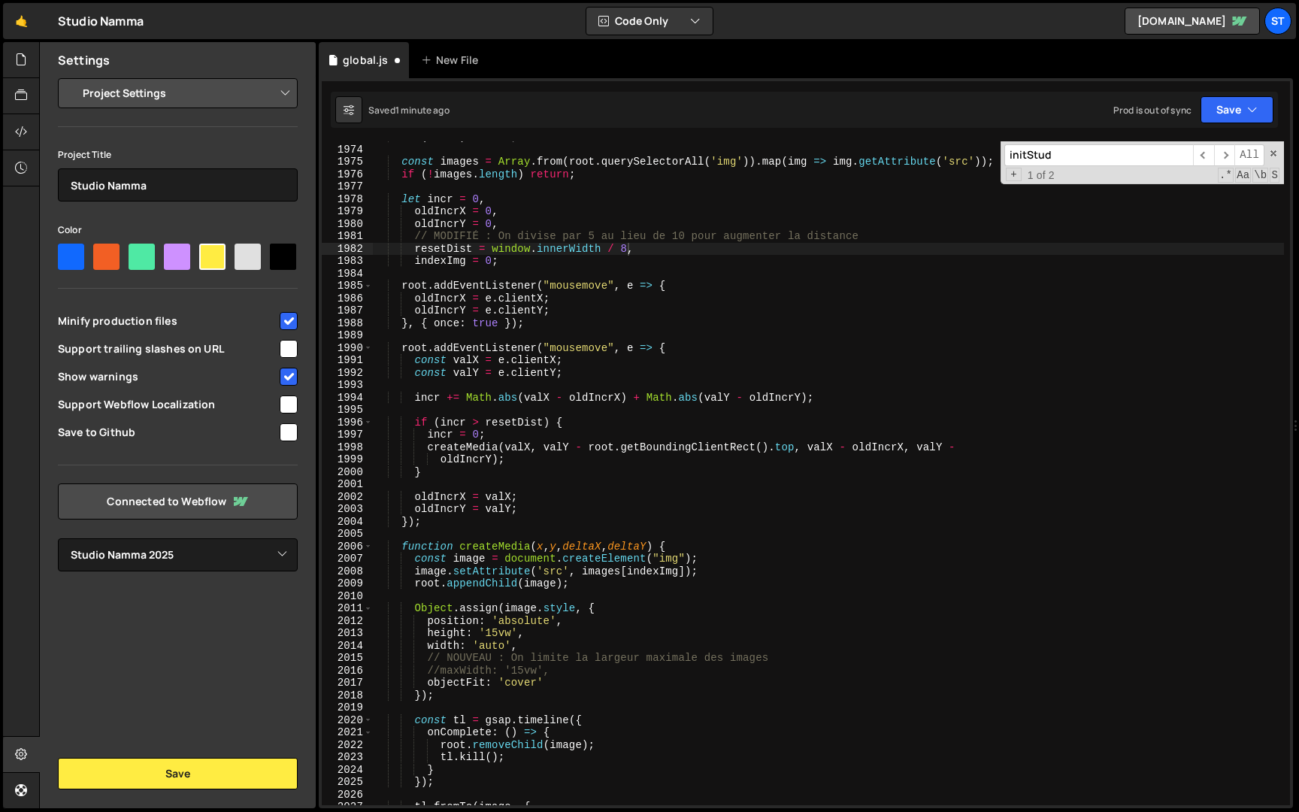
click at [1250, 94] on div "Saved 1 minute ago Prod is out of sync Upgrade to Edit Save Save to Staging S S…" at bounding box center [804, 110] width 947 height 36
click at [1241, 106] on button "Save" at bounding box center [1237, 109] width 73 height 27
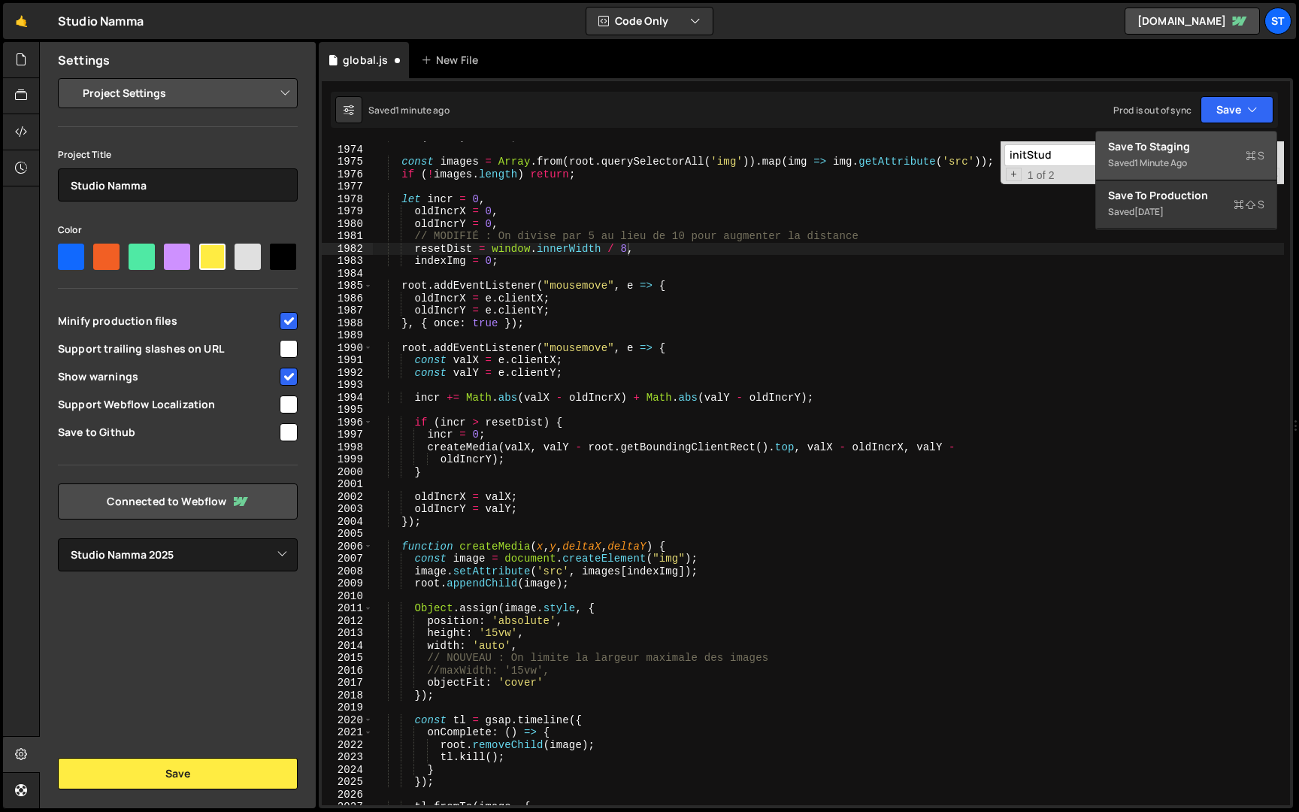
click at [1190, 150] on div "Save to Staging S" at bounding box center [1186, 146] width 156 height 15
